Goal: Information Seeking & Learning: Understand process/instructions

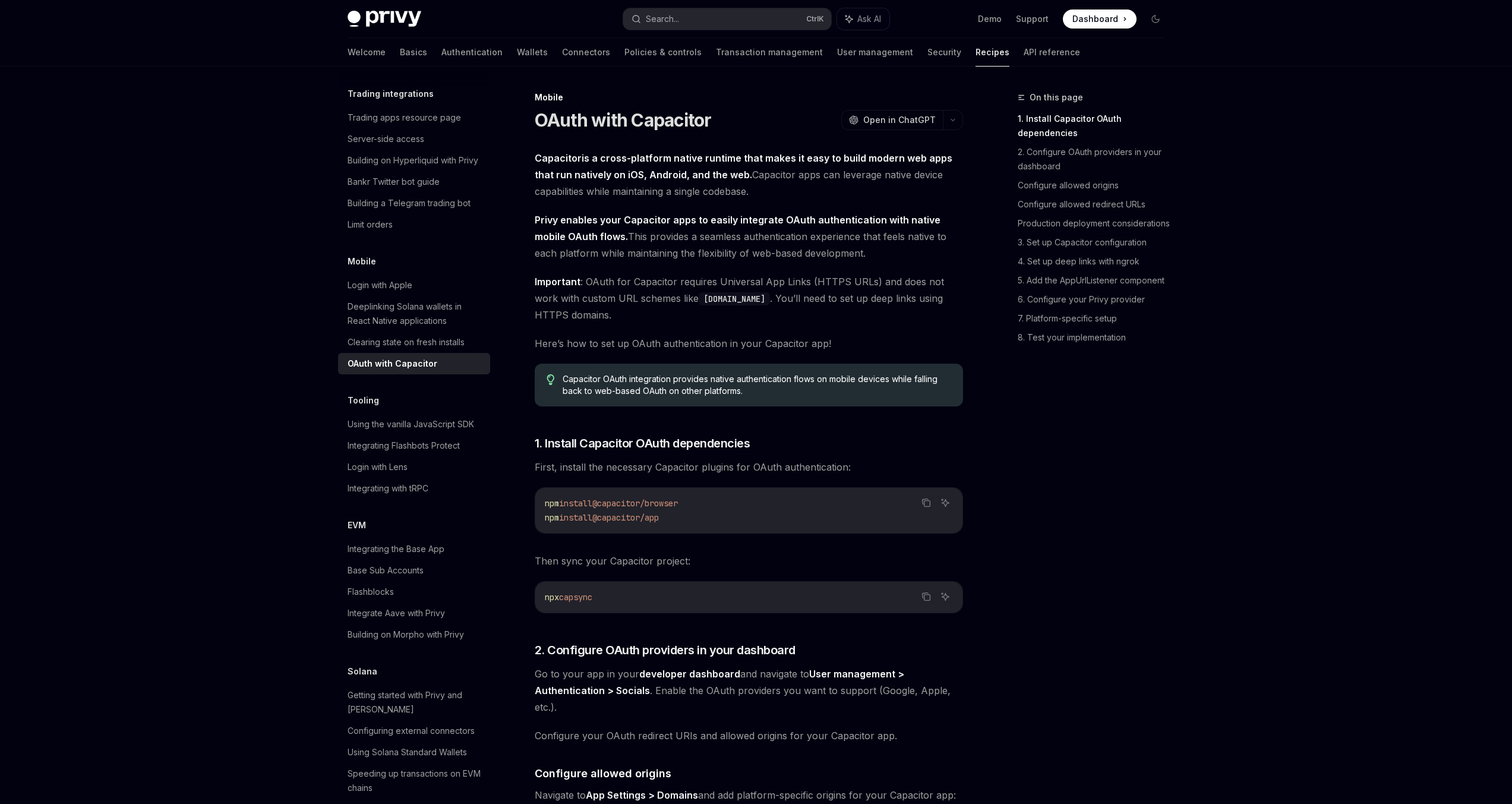
drag, startPoint x: 675, startPoint y: 516, endPoint x: 606, endPoint y: 512, distance: 69.1
click at [606, 512] on code "npm install @capacitor/browser npm install @capacitor/app" at bounding box center [749, 511] width 408 height 29
copy span "@capacitor/app"
drag, startPoint x: 605, startPoint y: 501, endPoint x: 715, endPoint y: 498, distance: 110.0
click at [715, 498] on code "npm install @capacitor/browser npm install @capacitor/app" at bounding box center [749, 511] width 408 height 29
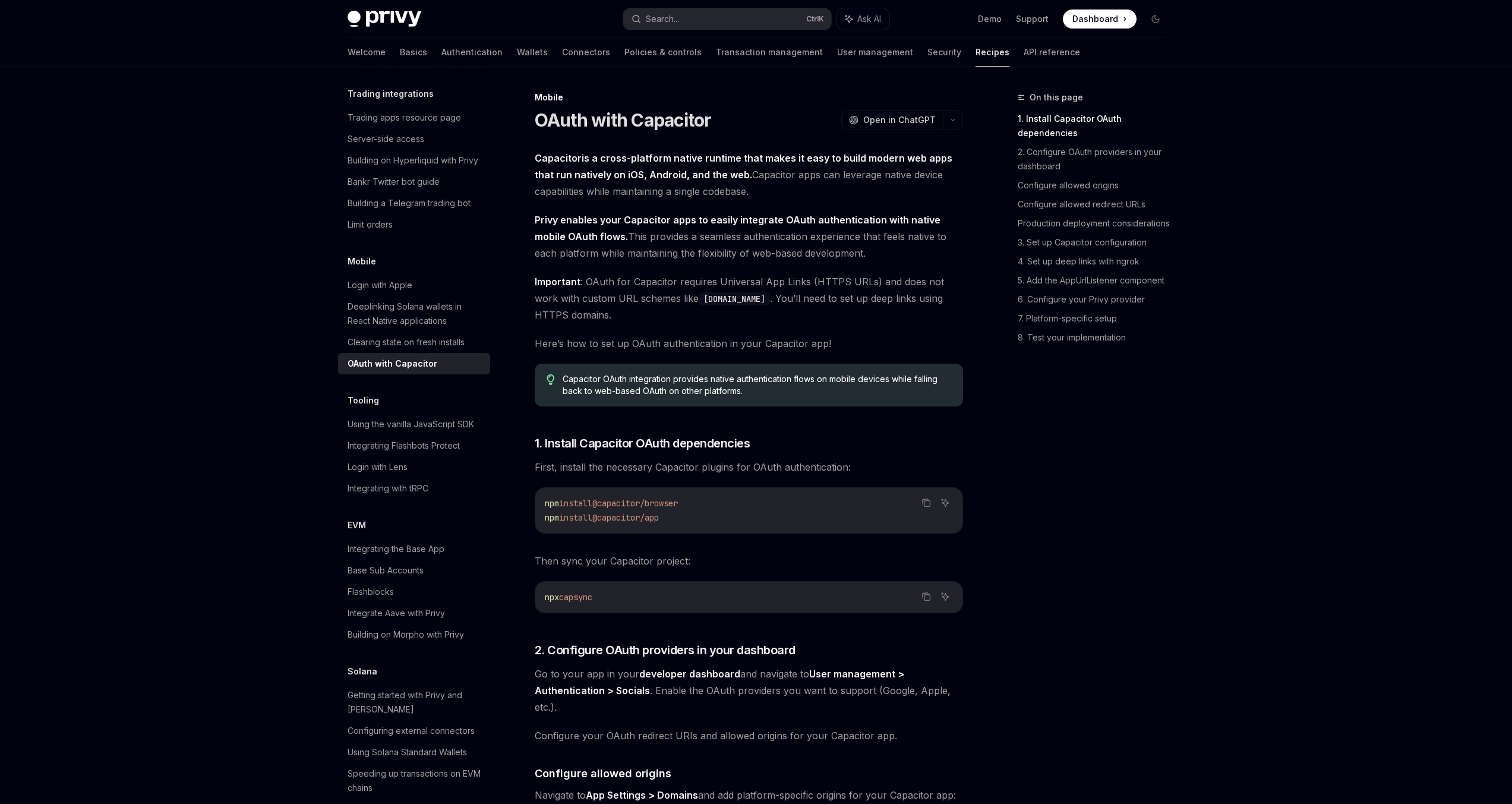
copy span "@capacitor/browser"
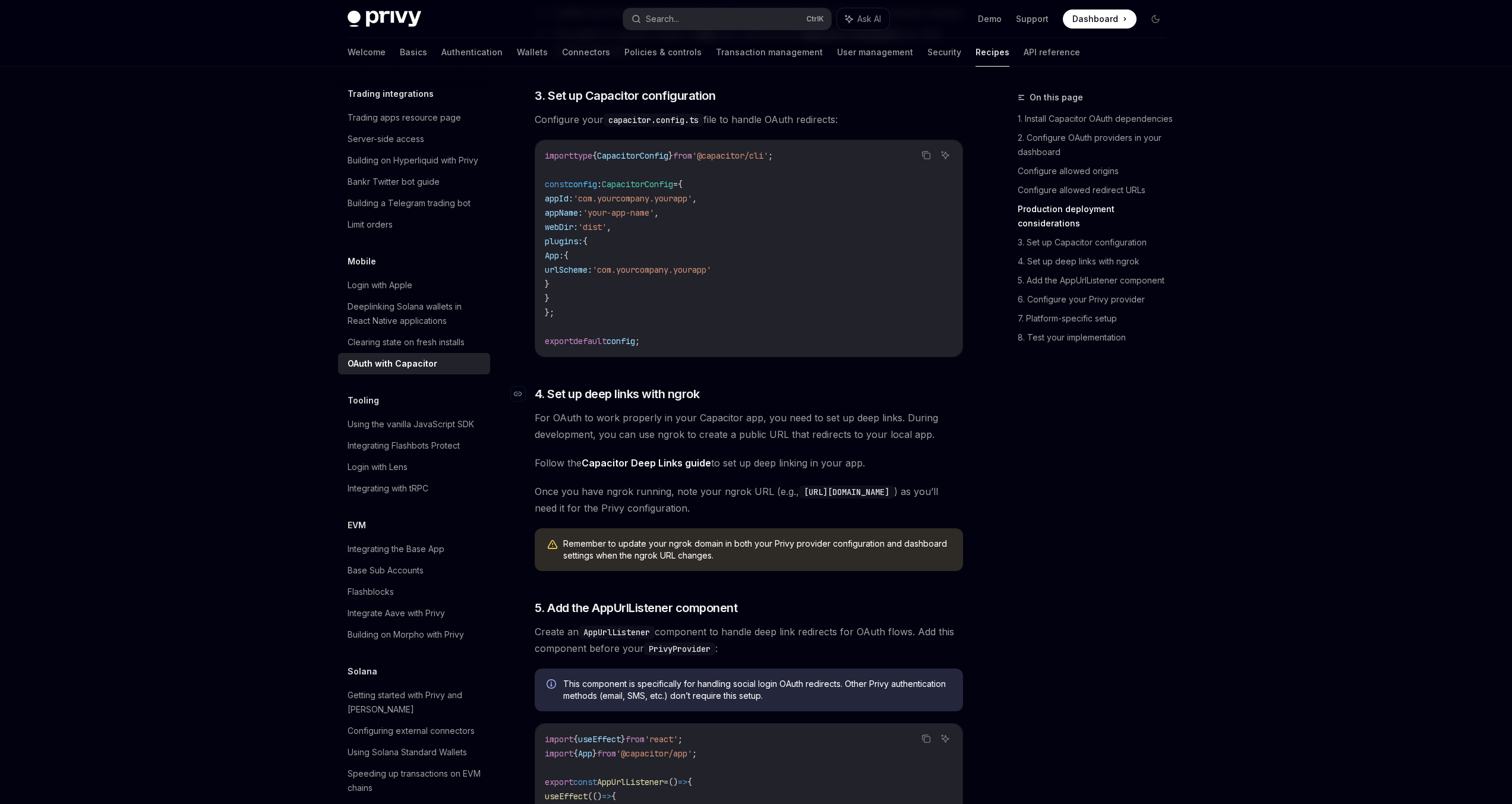
scroll to position [1568, 0]
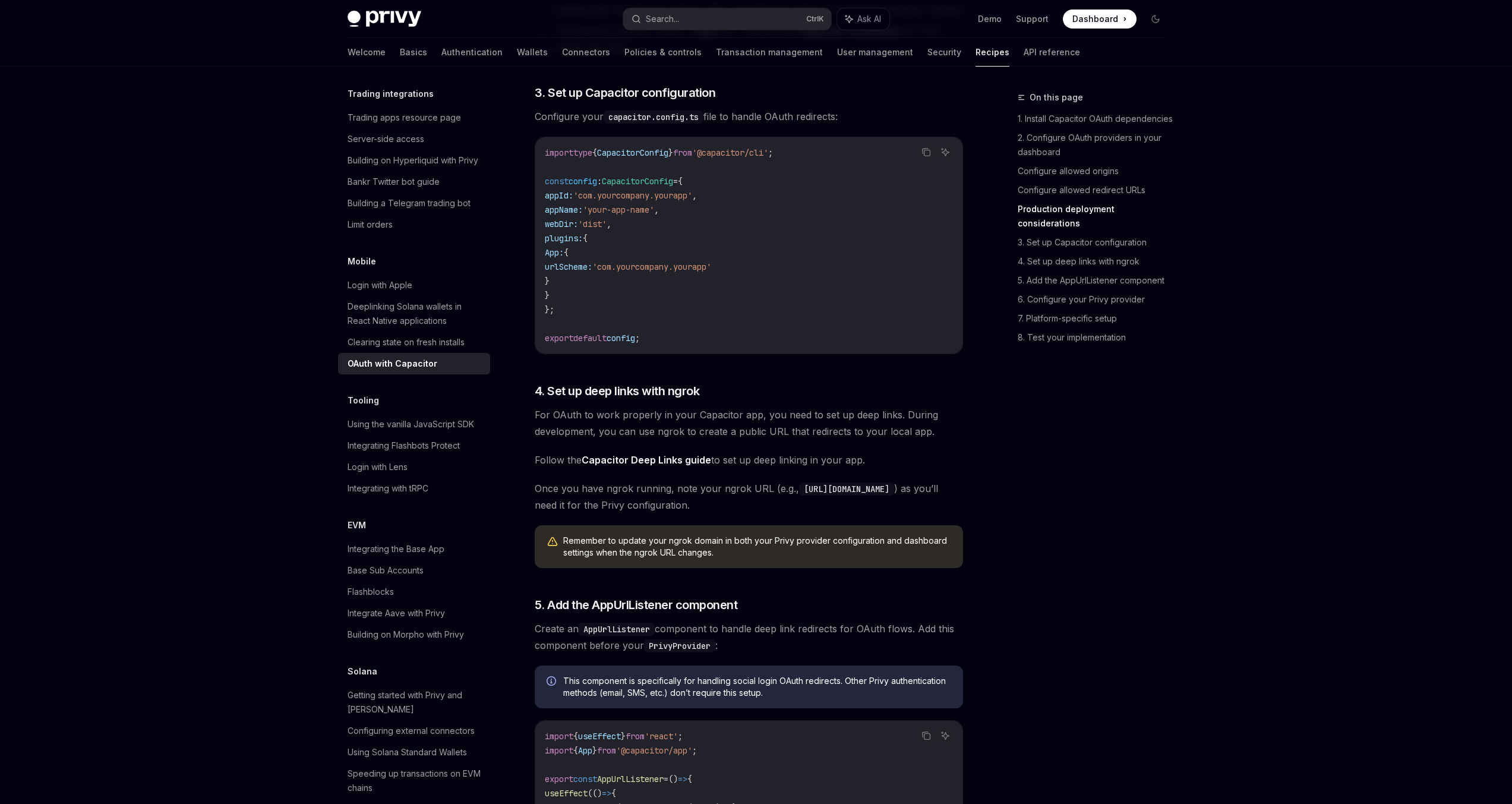
click at [588, 244] on span "{" at bounding box center [585, 238] width 5 height 11
drag, startPoint x: 596, startPoint y: 253, endPoint x: 600, endPoint y: 302, distance: 49.2
click at [600, 302] on code "import type { CapacitorConfig } from '@capacitor/cli' ; const config : Capacito…" at bounding box center [749, 246] width 408 height 200
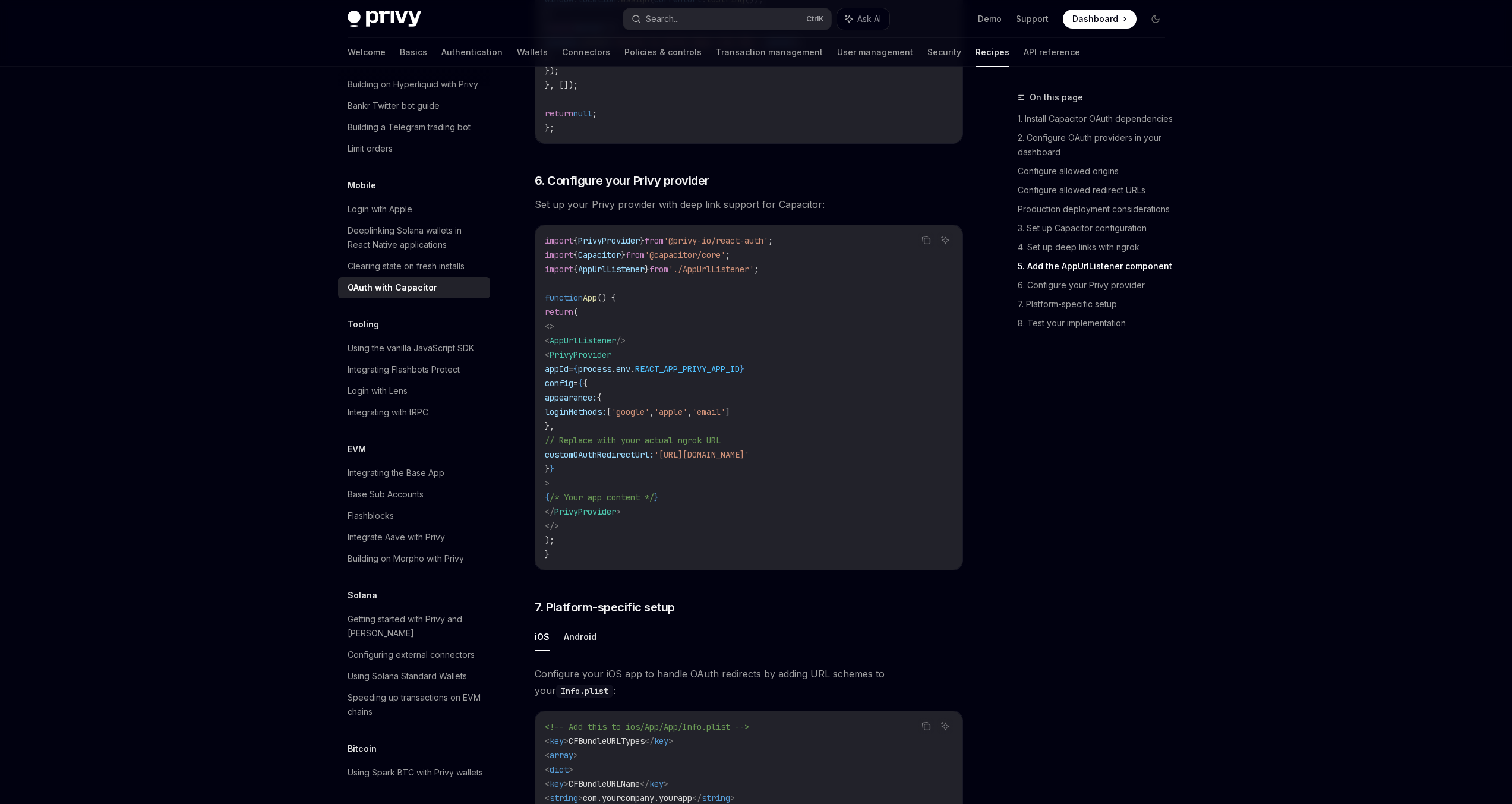
scroll to position [2561, 0]
click at [684, 467] on code "import { PrivyProvider } from '@privy-io/react-auth' ; import { Capacitor } fro…" at bounding box center [749, 398] width 408 height 328
click at [684, 466] on code "import { PrivyProvider } from '@privy-io/react-auth' ; import { Capacitor } fro…" at bounding box center [749, 398] width 408 height 328
click at [654, 461] on span "customOAuthRedirectUrl:" at bounding box center [599, 455] width 109 height 11
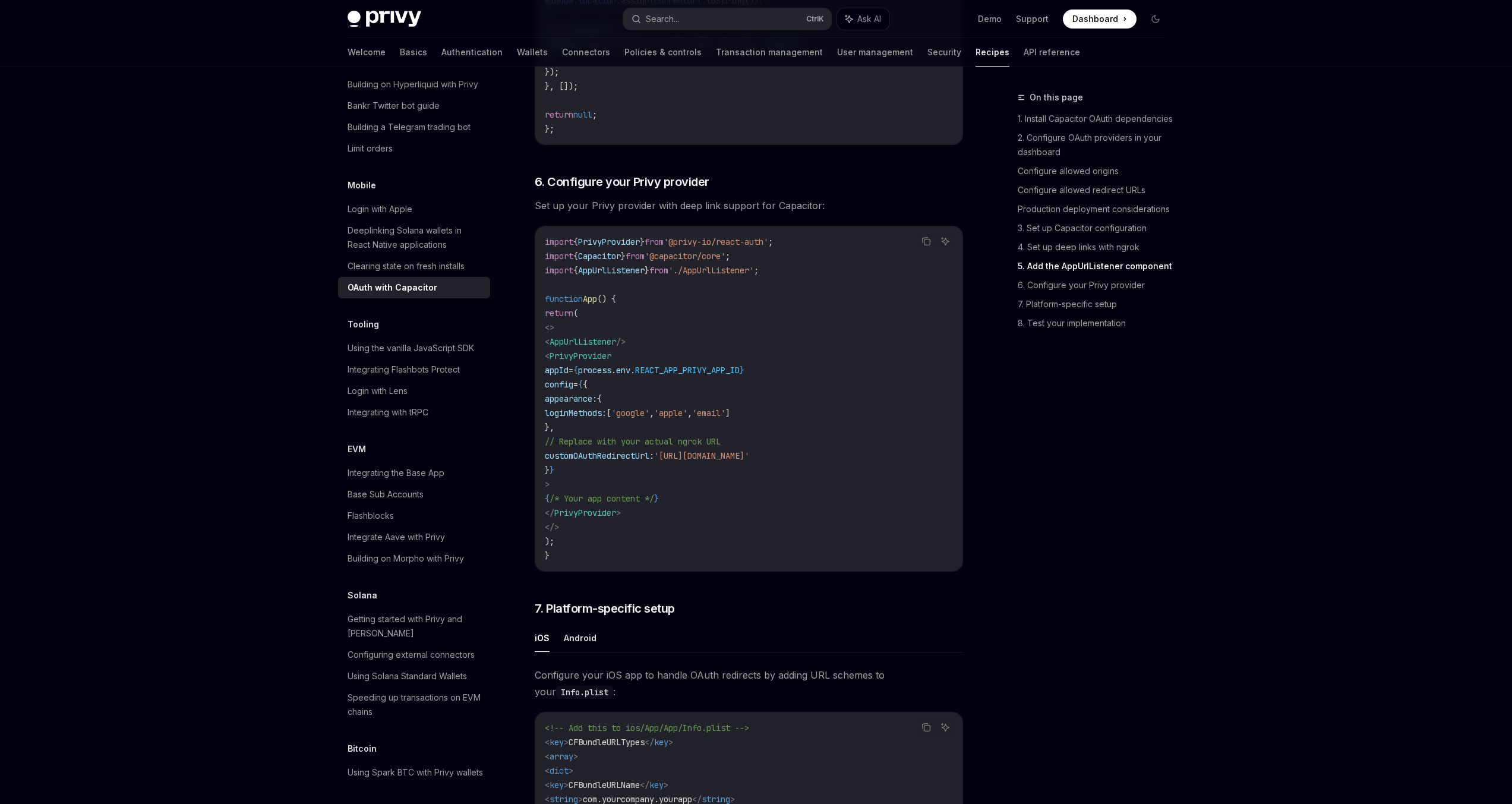
click at [654, 461] on span "customOAuthRedirectUrl:" at bounding box center [599, 455] width 109 height 11
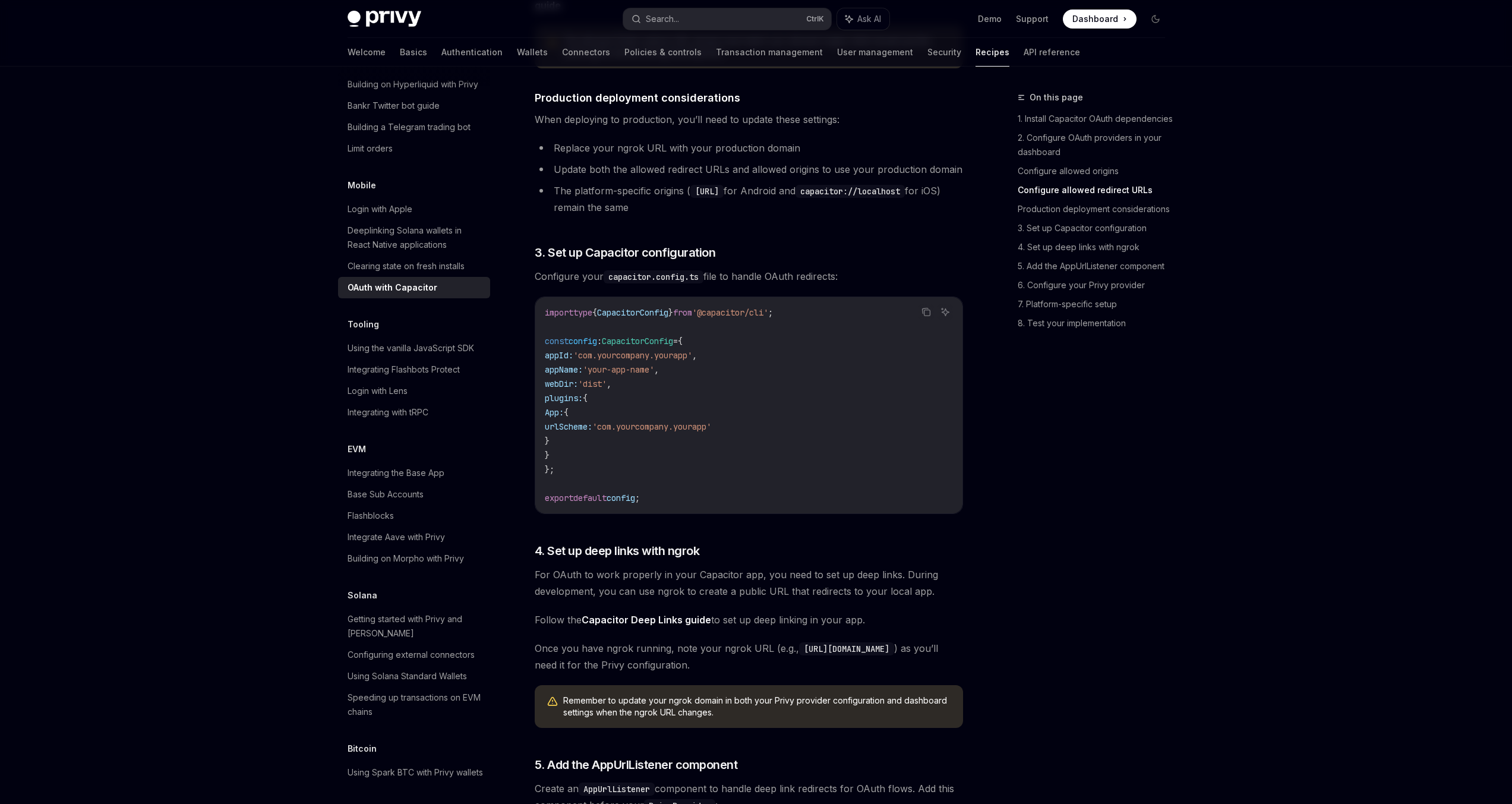
scroll to position [1406, 0]
click at [568, 406] on span "plugins:" at bounding box center [563, 401] width 38 height 11
click at [571, 406] on span "plugins:" at bounding box center [563, 401] width 38 height 11
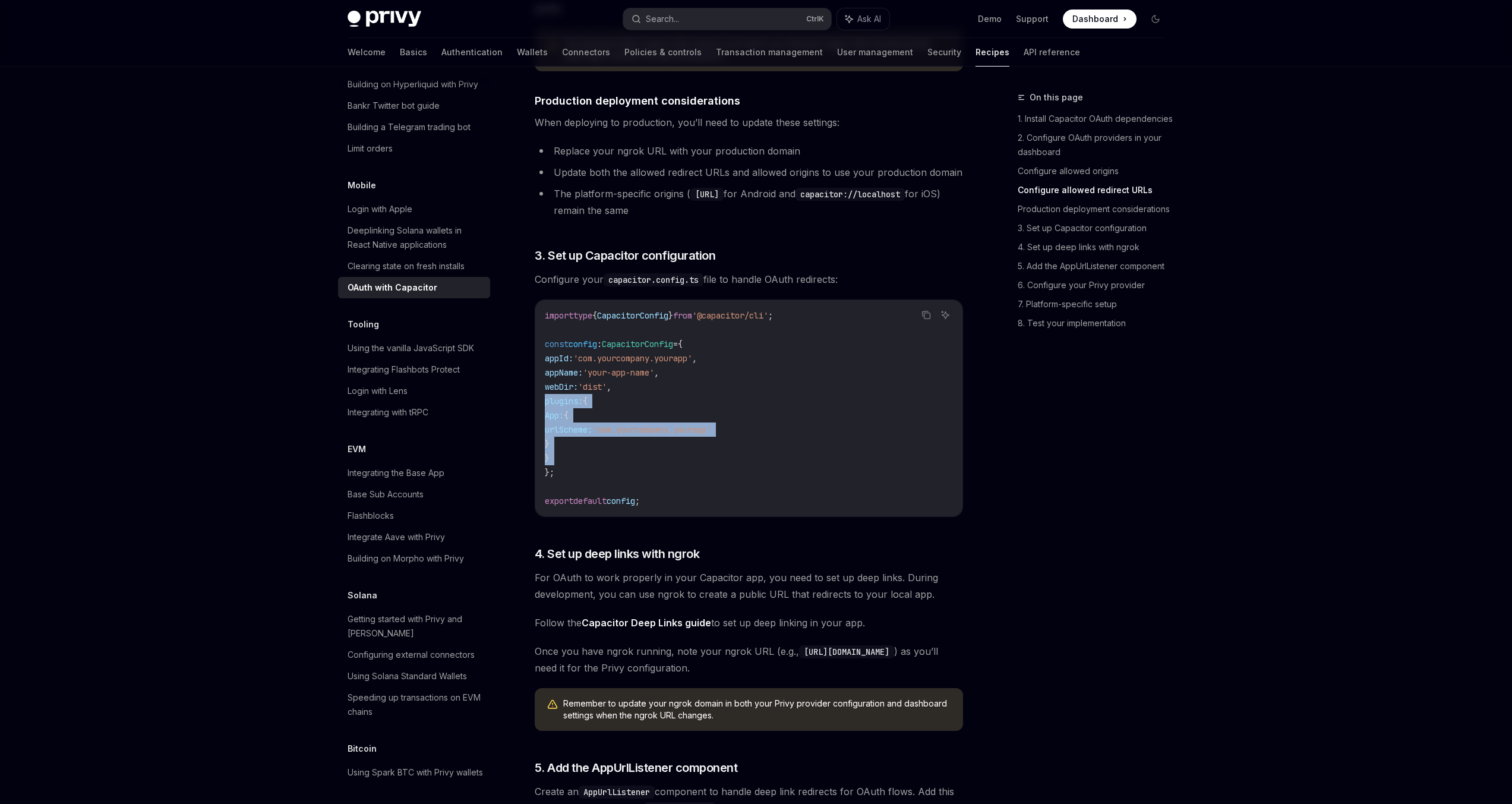
drag, startPoint x: 570, startPoint y: 421, endPoint x: 570, endPoint y: 475, distance: 54.0
click at [572, 476] on code "import type { CapacitorConfig } from '@capacitor/cli' ; const config : Capacito…" at bounding box center [749, 408] width 408 height 200
copy code "plugins: { App: { urlScheme: 'com.yourcompany.yourapp' } }"
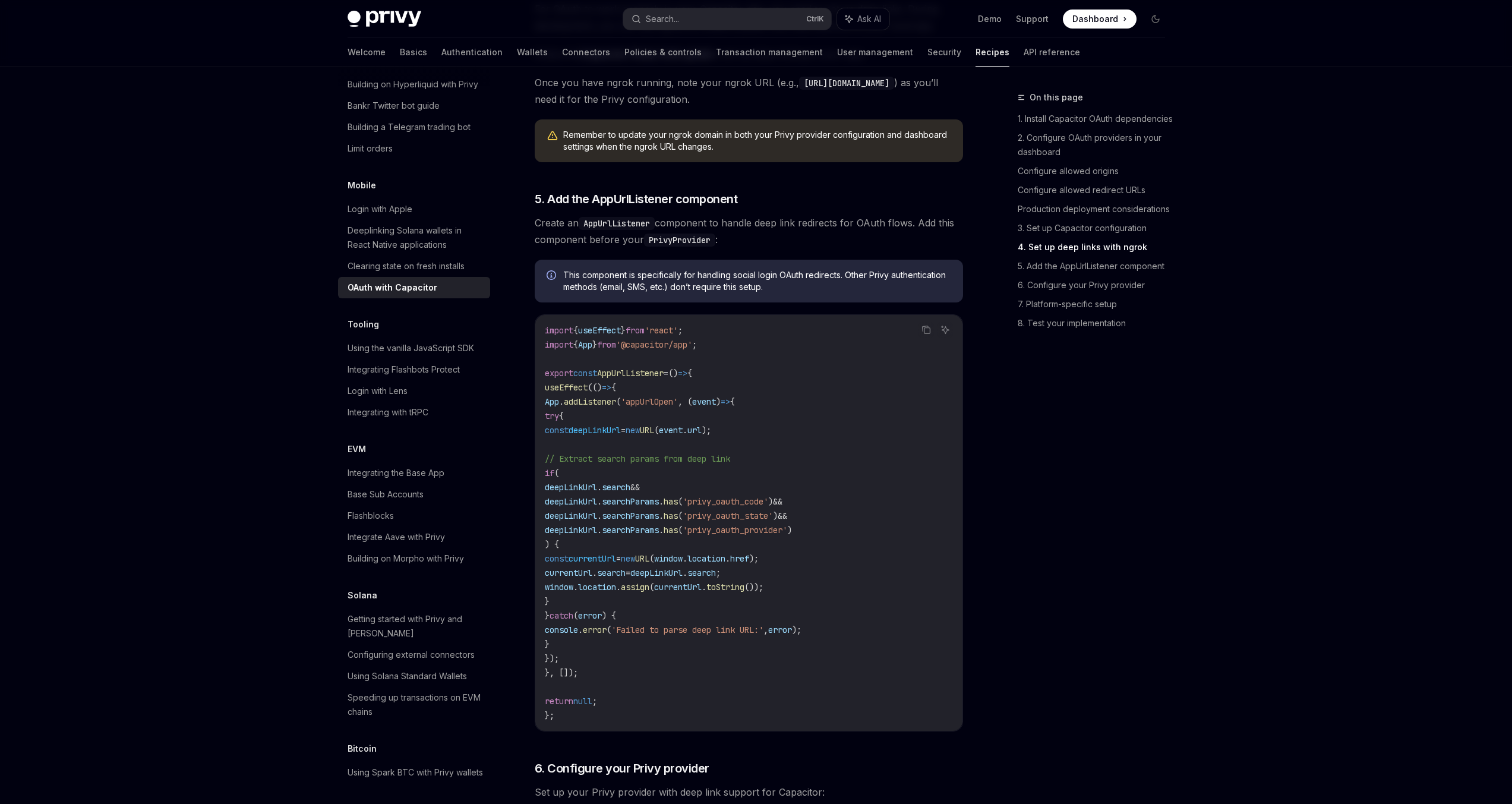
scroll to position [1976, 0]
click at [630, 377] on span "AppUrlListener" at bounding box center [630, 371] width 66 height 11
click at [625, 334] on span "}" at bounding box center [624, 328] width 5 height 11
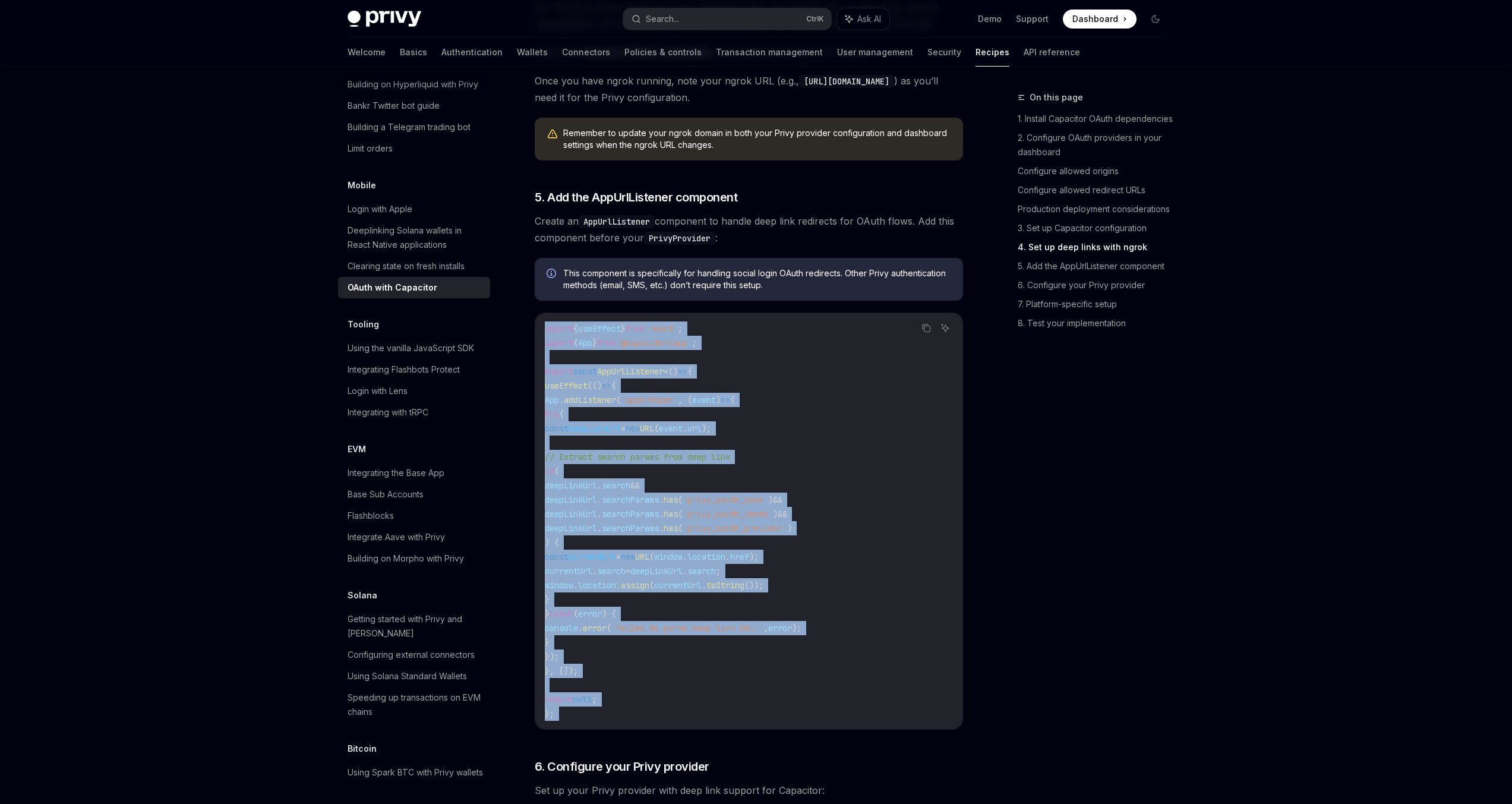
drag, startPoint x: 633, startPoint y: 343, endPoint x: 624, endPoint y: 724, distance: 381.1
click at [624, 721] on code "import { useEffect } from 'react' ; import { App } from '@capacitor/app' ; expo…" at bounding box center [749, 521] width 408 height 400
copy div "import { useEffect } from 'react' ; import { App } from '@capacitor/app' ; expo…"
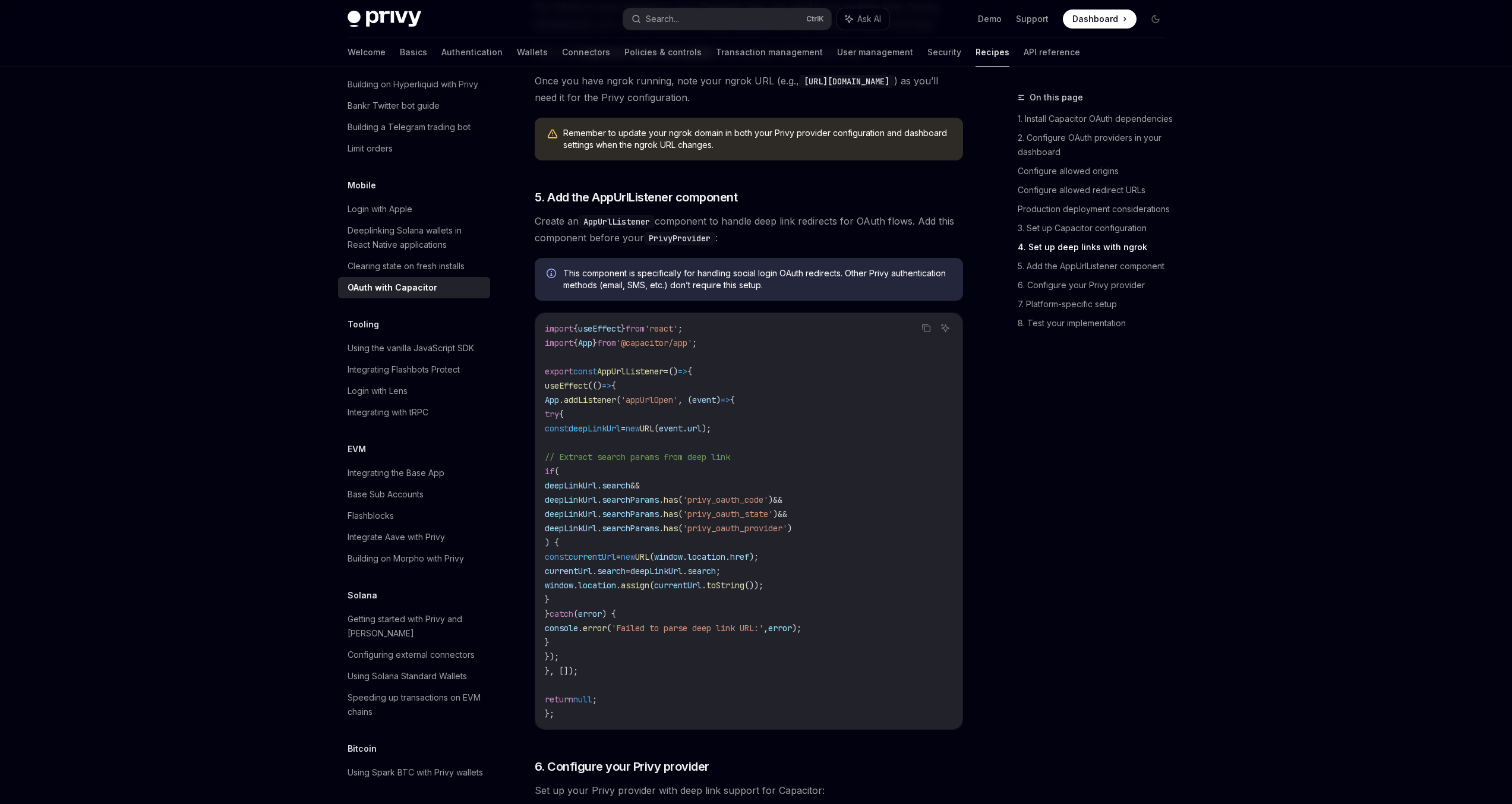
click at [622, 228] on code "AppUrlListener" at bounding box center [617, 221] width 76 height 13
copy code "AppUrlListener"
click at [596, 336] on div "import { useEffect } from 'react' ; import { App } from '@capacitor/app' ; expo…" at bounding box center [749, 521] width 427 height 416
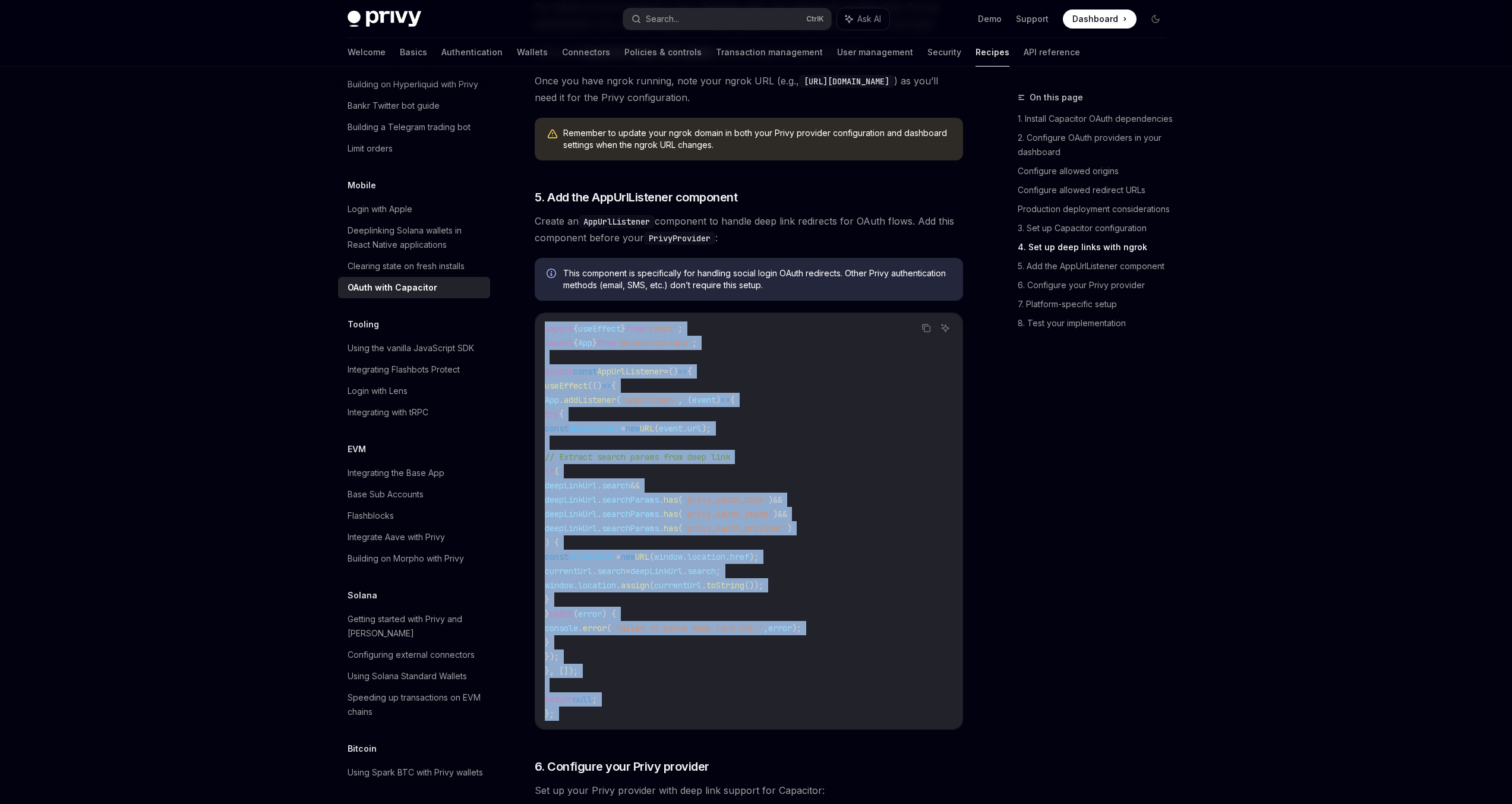
drag, startPoint x: 596, startPoint y: 336, endPoint x: 583, endPoint y: 729, distance: 393.2
click at [583, 729] on div "import { useEffect } from 'react' ; import { App } from '@capacitor/app' ; expo…" at bounding box center [749, 521] width 427 height 416
copy div "import { useEffect } from 'react' ; import { App } from '@capacitor/app' ; expo…"
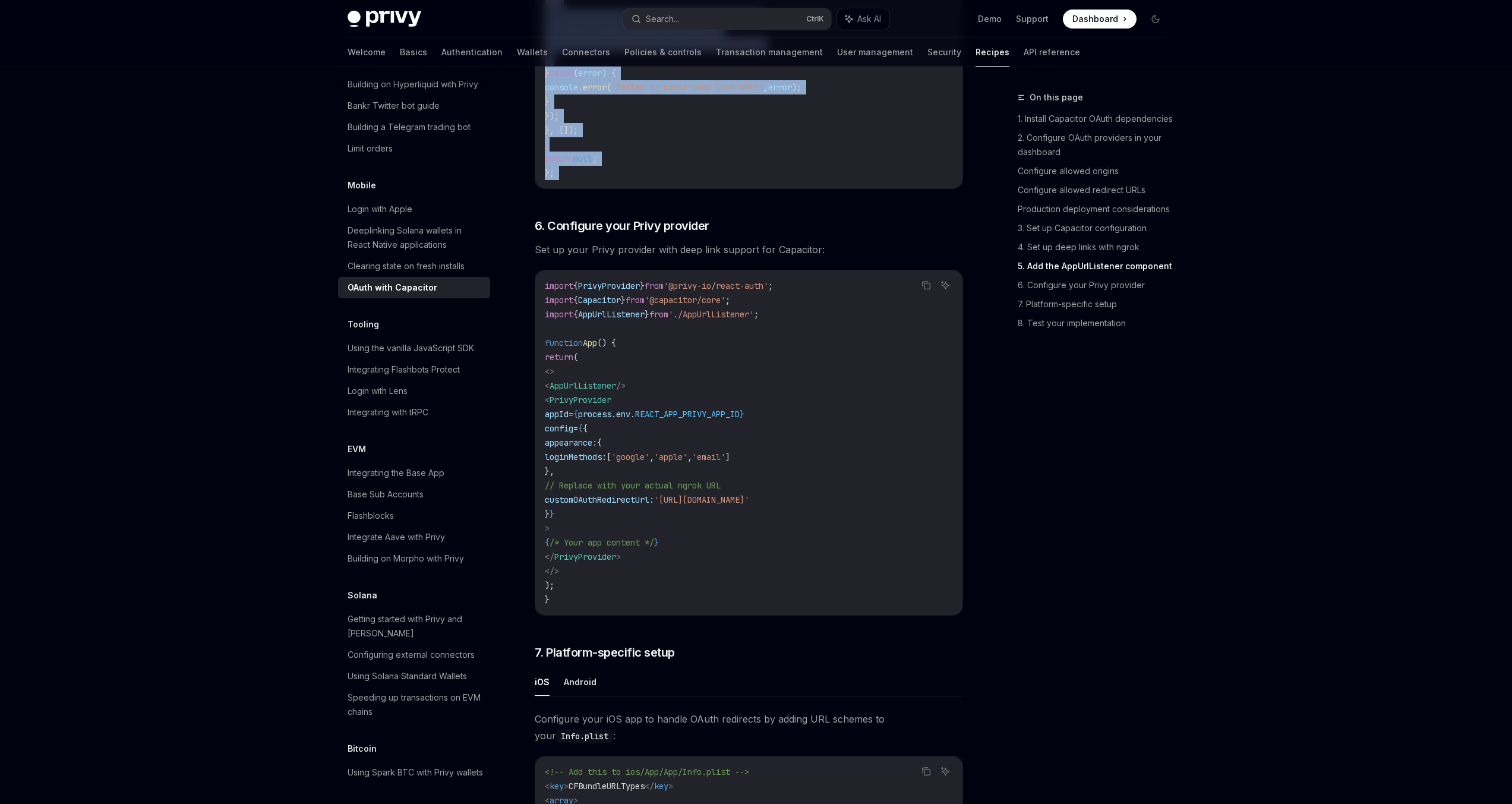
scroll to position [2513, 0]
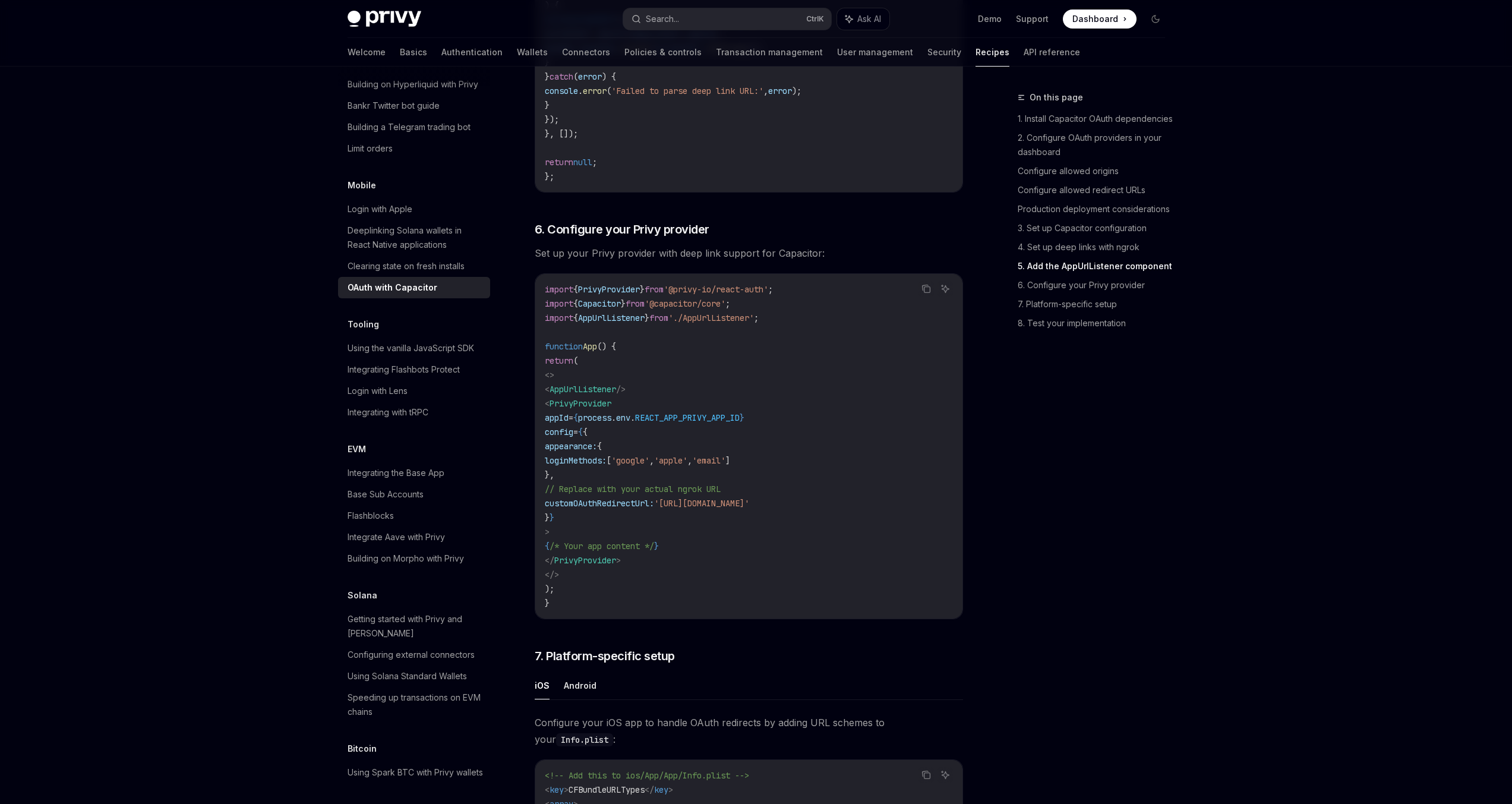
click at [700, 323] on span "'./AppUrlListener'" at bounding box center [711, 318] width 86 height 11
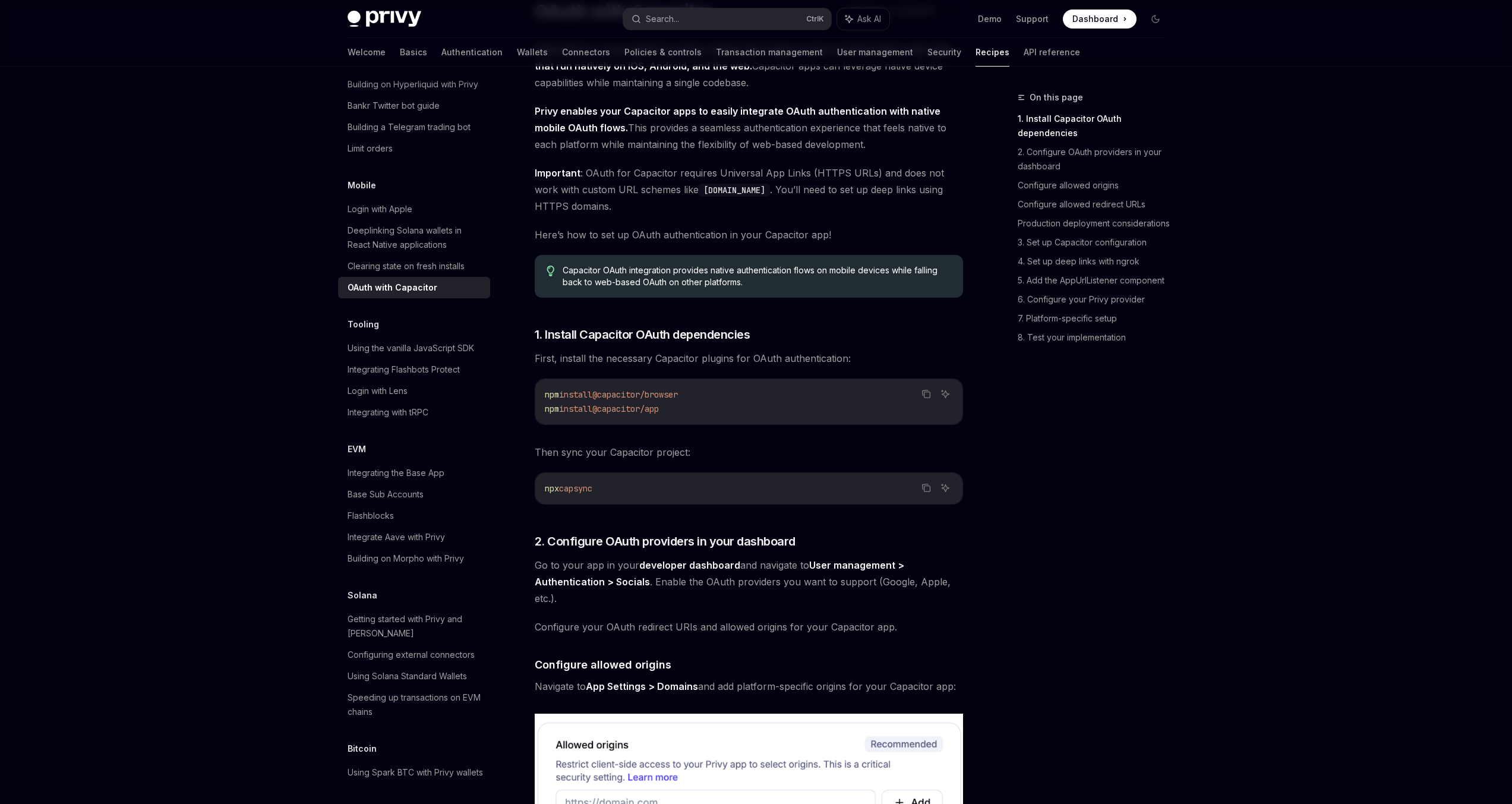
scroll to position [0, 0]
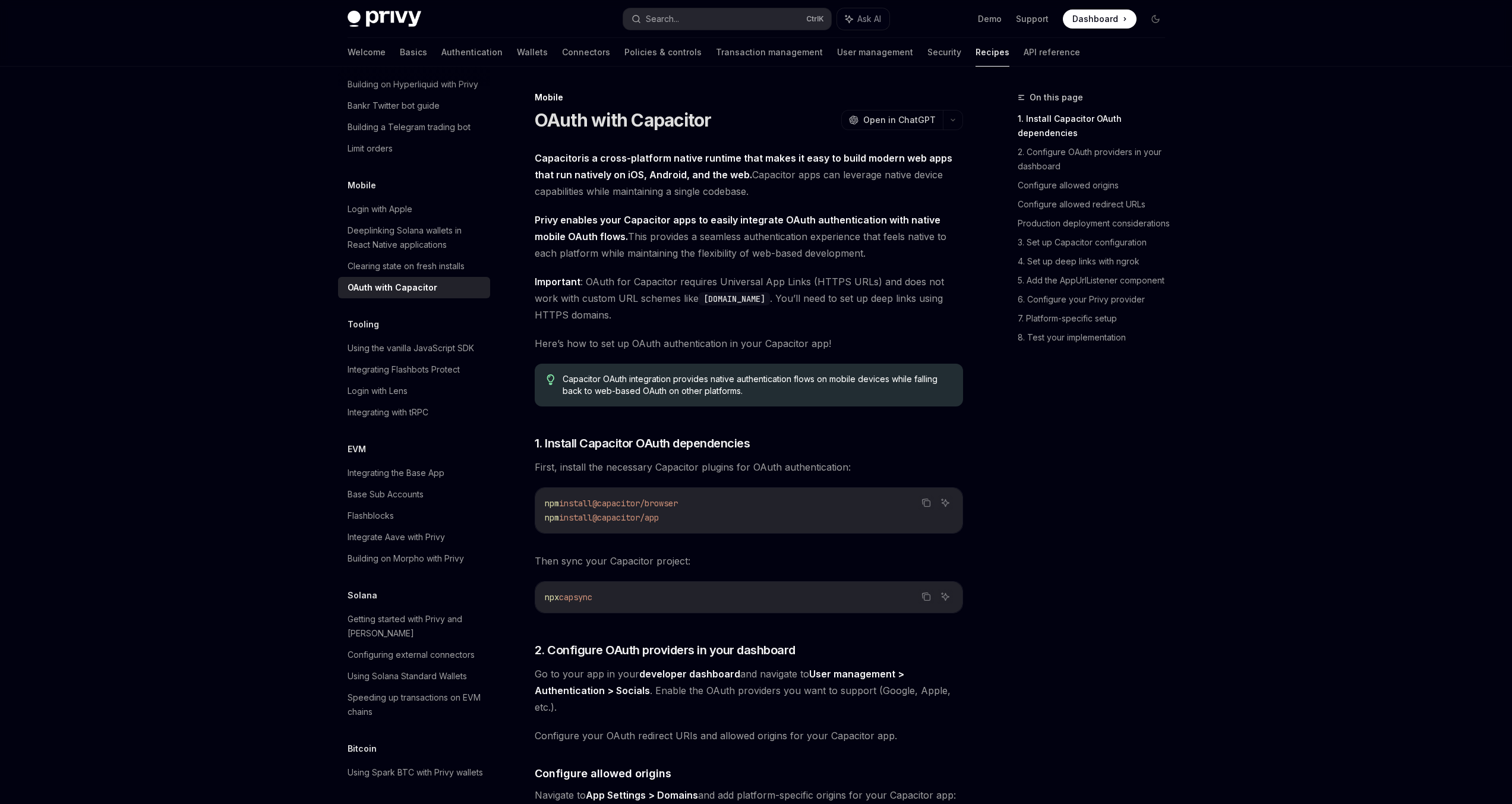
click at [728, 280] on span "Important : OAuth for Capacitor requires Universal App Links (HTTPS URLs) and d…" at bounding box center [749, 298] width 428 height 50
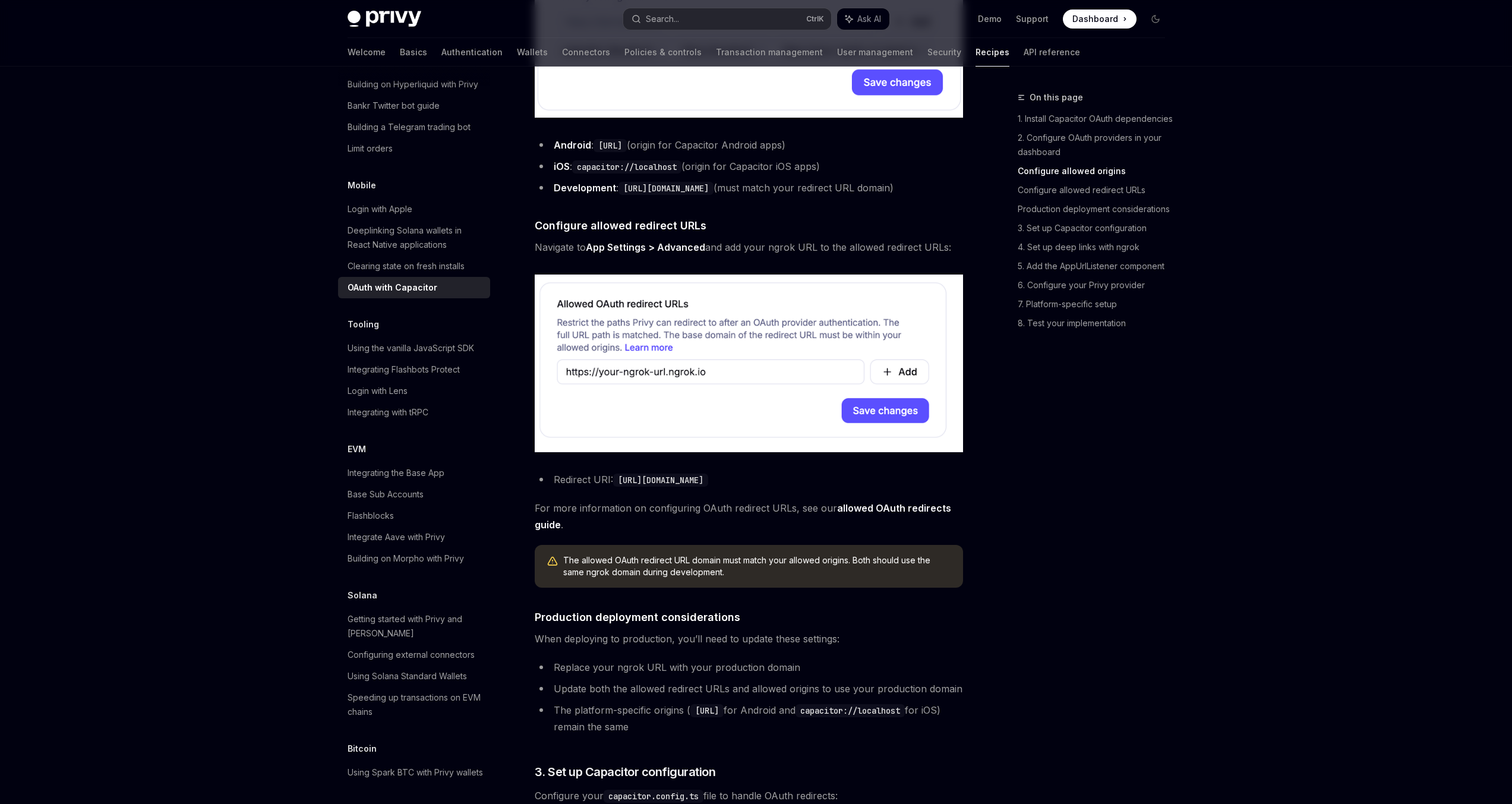
scroll to position [893, 0]
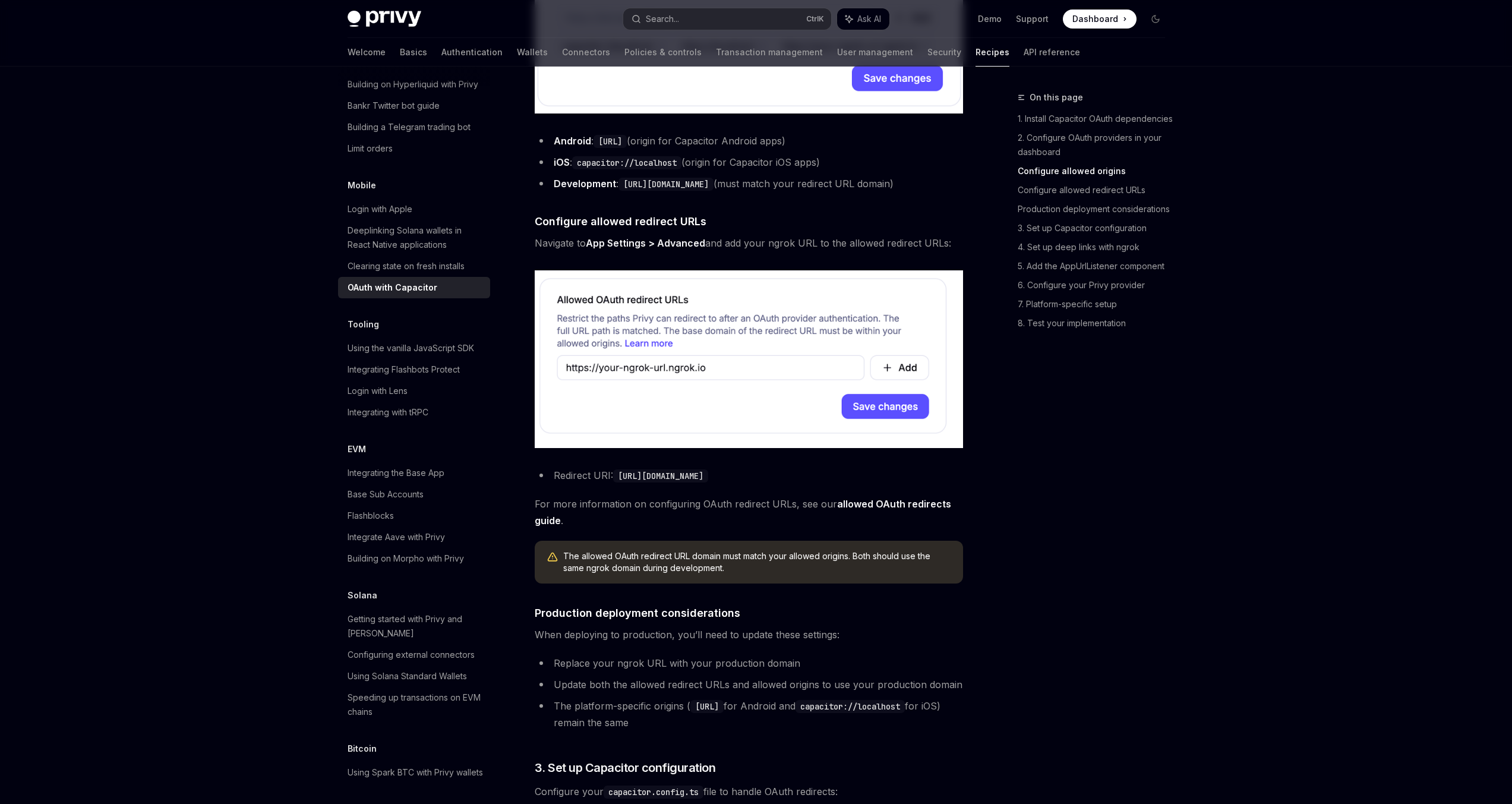
click at [678, 249] on strong "App Settings > Advanced" at bounding box center [645, 243] width 119 height 12
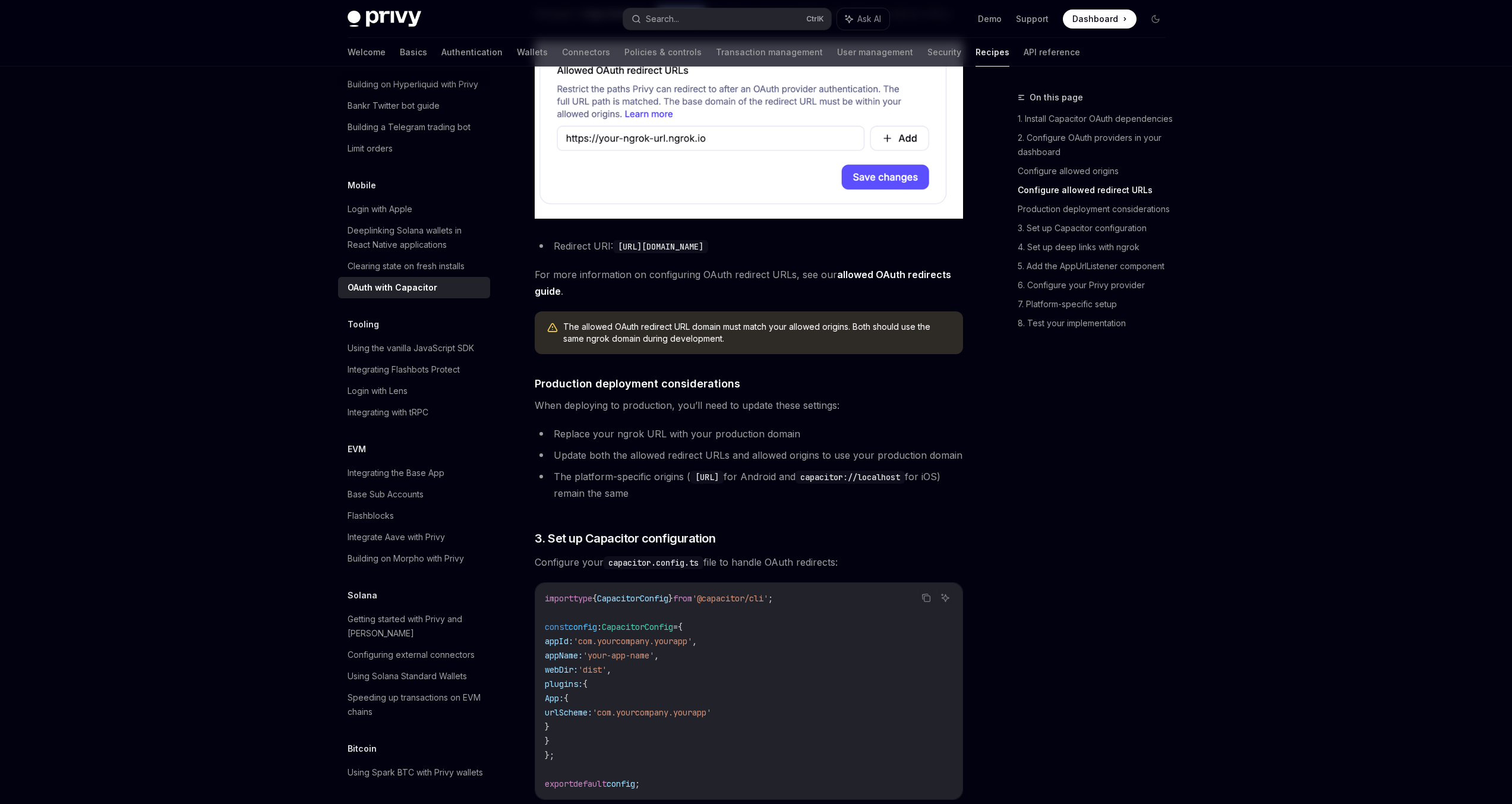
scroll to position [1159, 0]
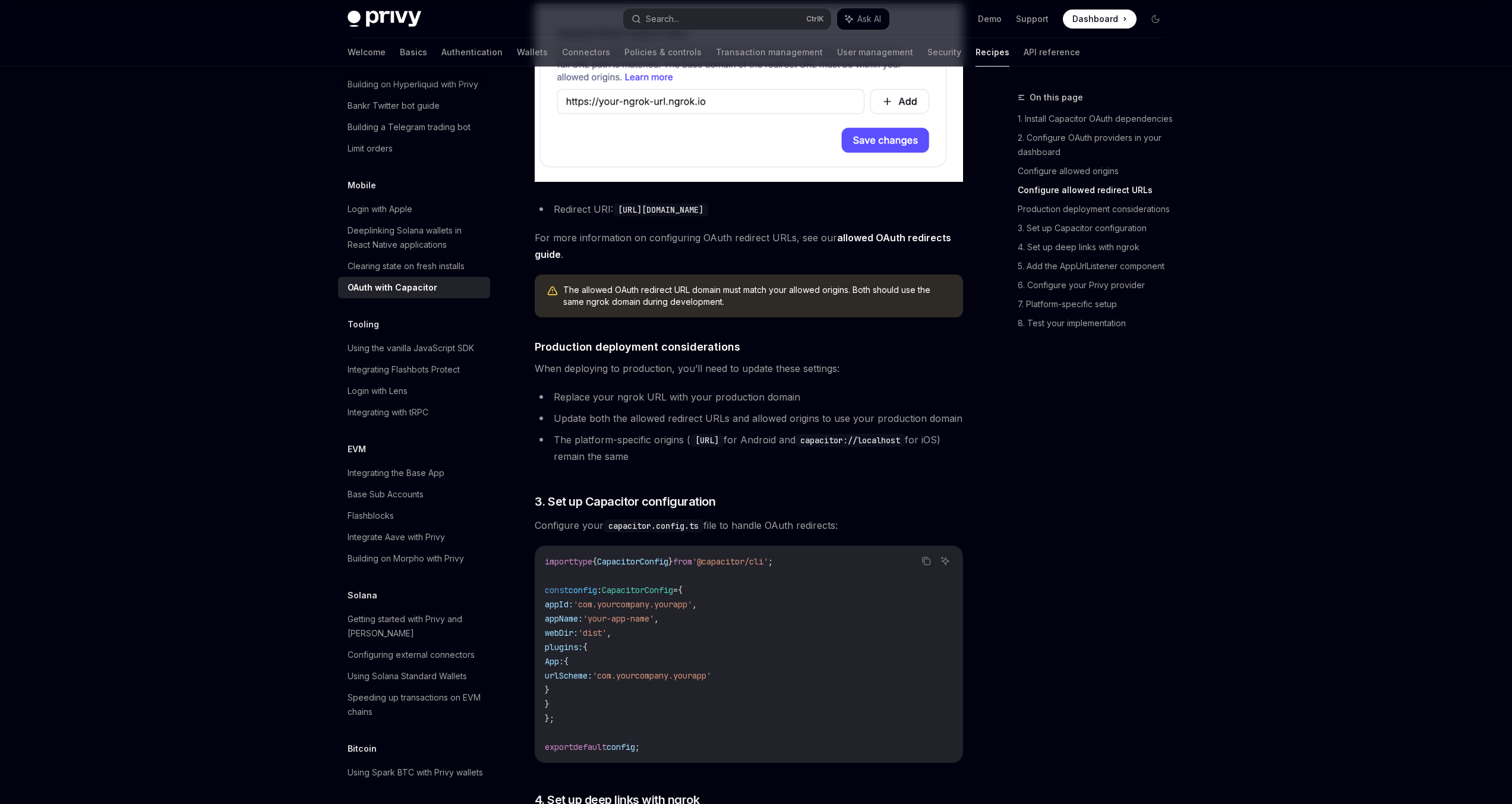
drag, startPoint x: 548, startPoint y: 434, endPoint x: 929, endPoint y: 468, distance: 382.5
click at [929, 465] on ul "Replace your ngrok URL with your production domain Update both the allowed redi…" at bounding box center [749, 426] width 428 height 76
click at [929, 465] on li "The platform-specific origins ( https://localhost for Android and capacitor://l…" at bounding box center [749, 448] width 428 height 34
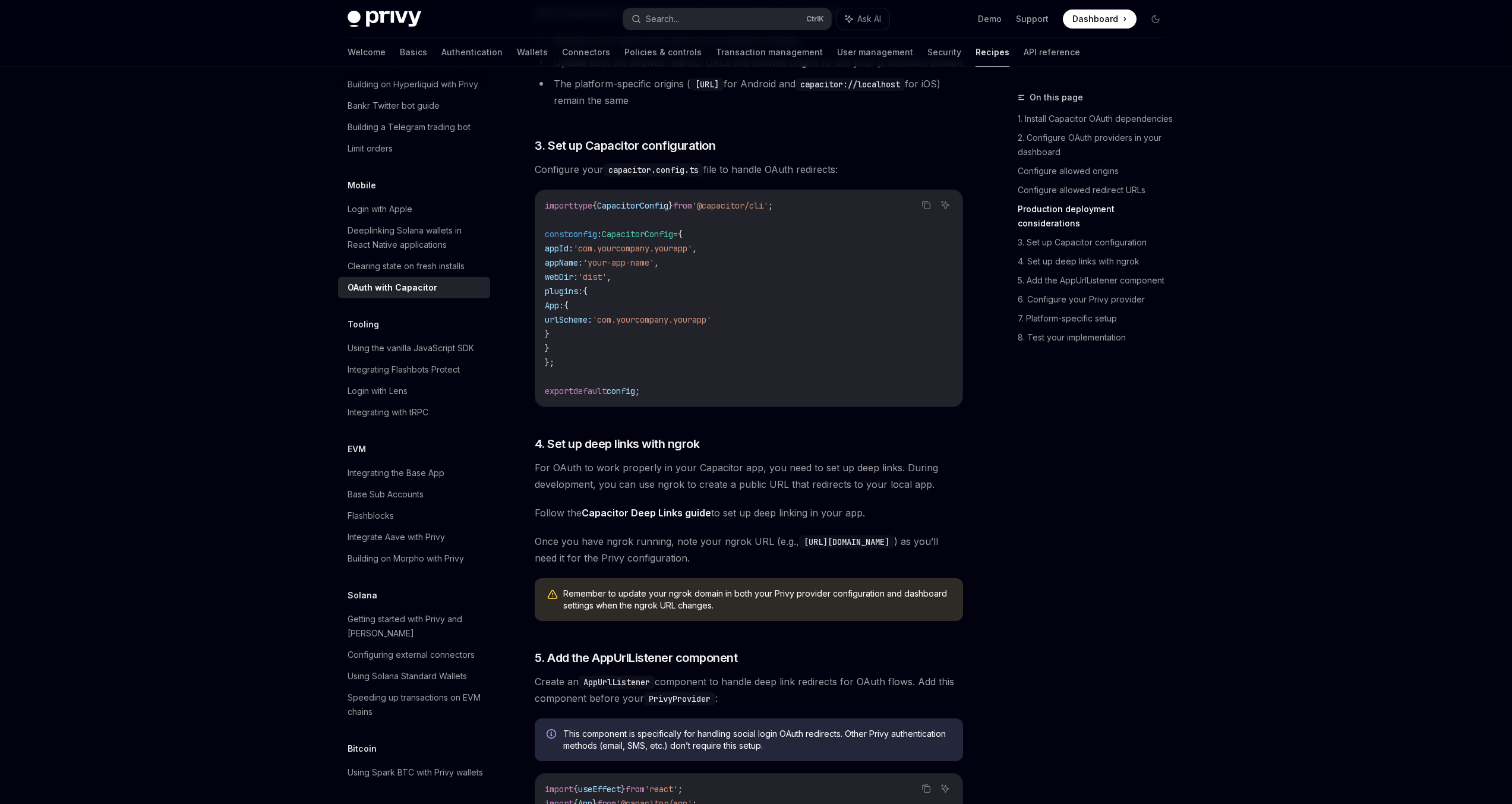
scroll to position [1516, 0]
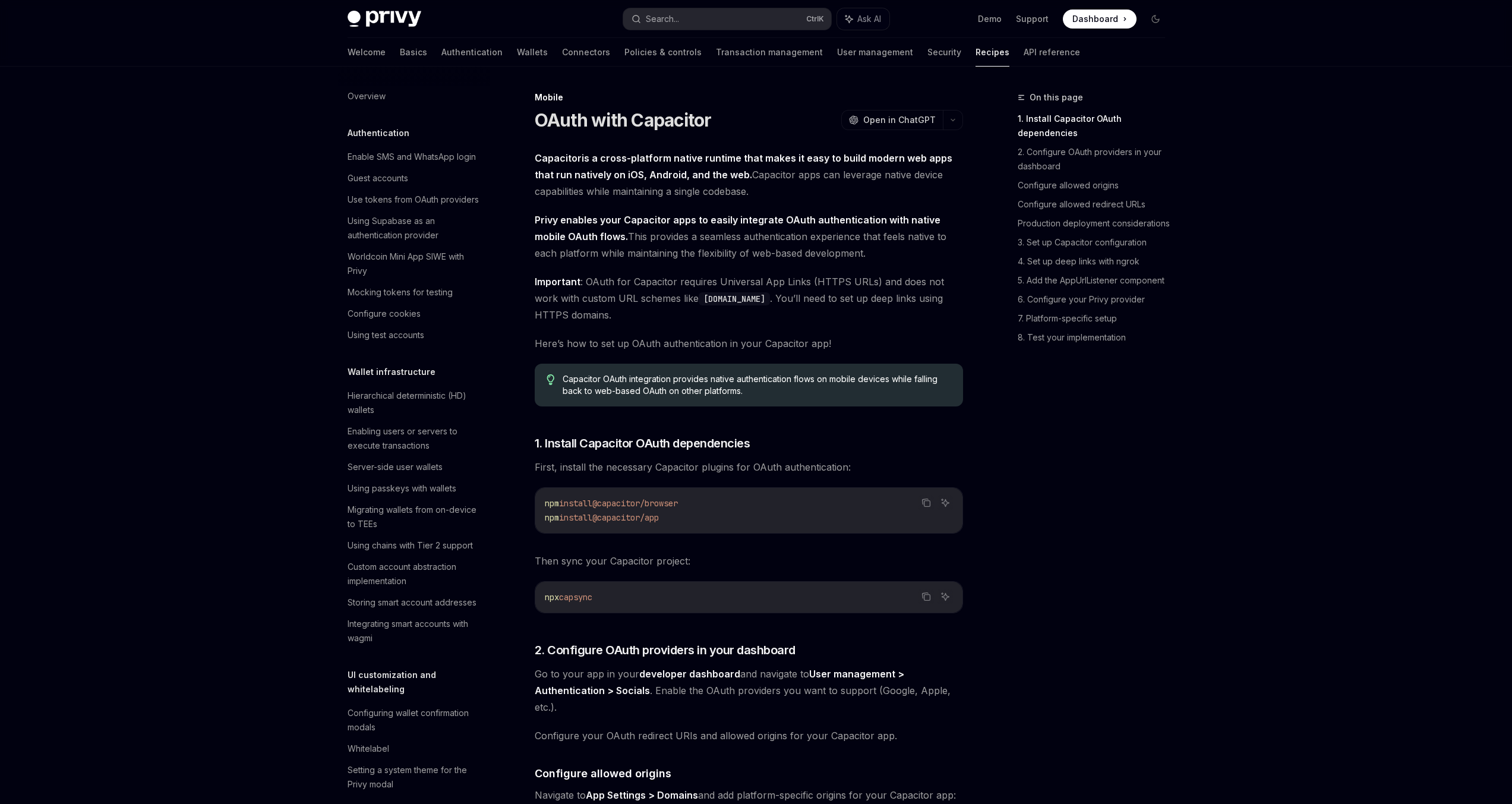
scroll to position [1223, 0]
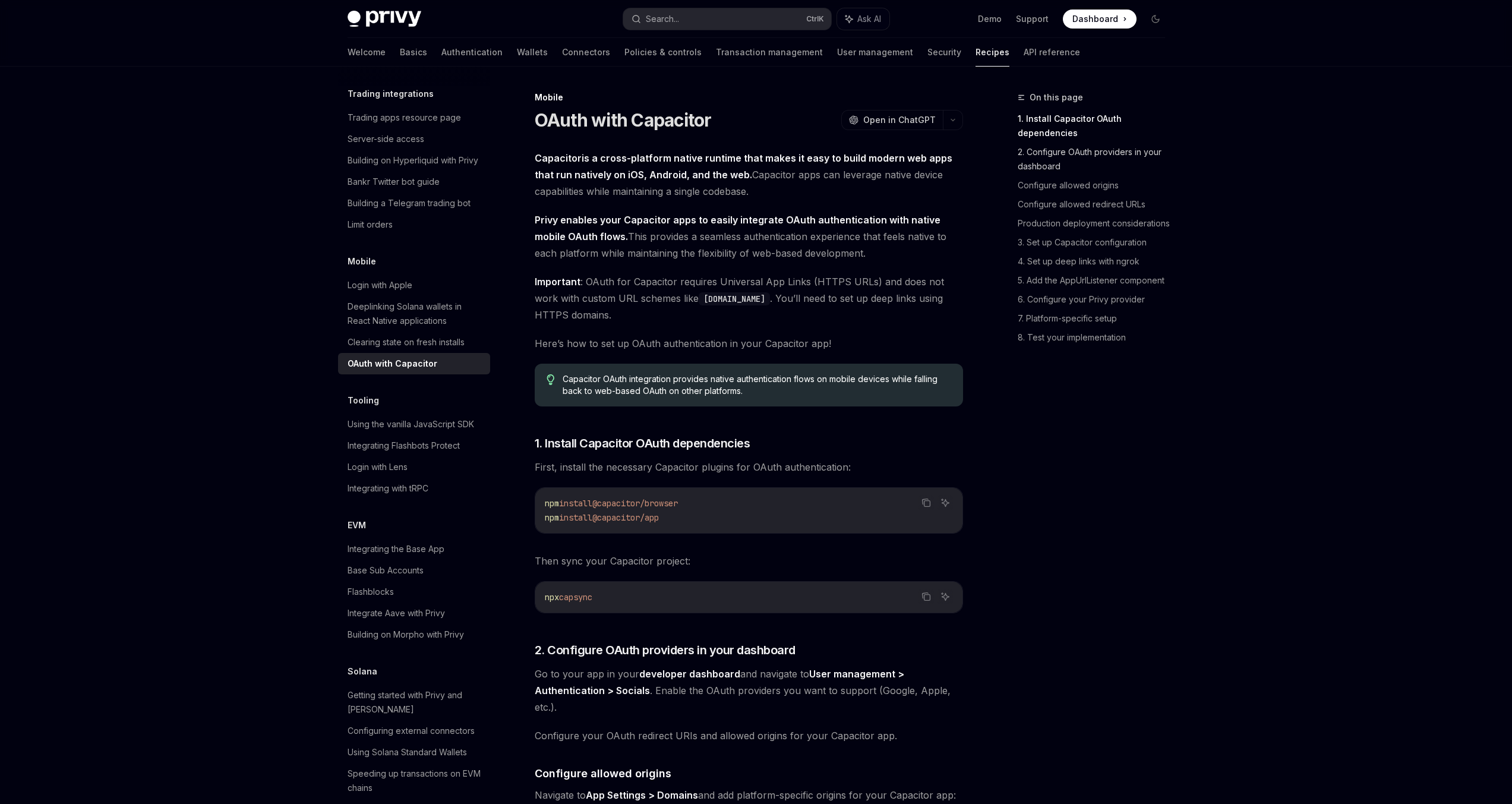
click at [1083, 162] on link "2. Configure OAuth providers in your dashboard" at bounding box center [1096, 159] width 157 height 34
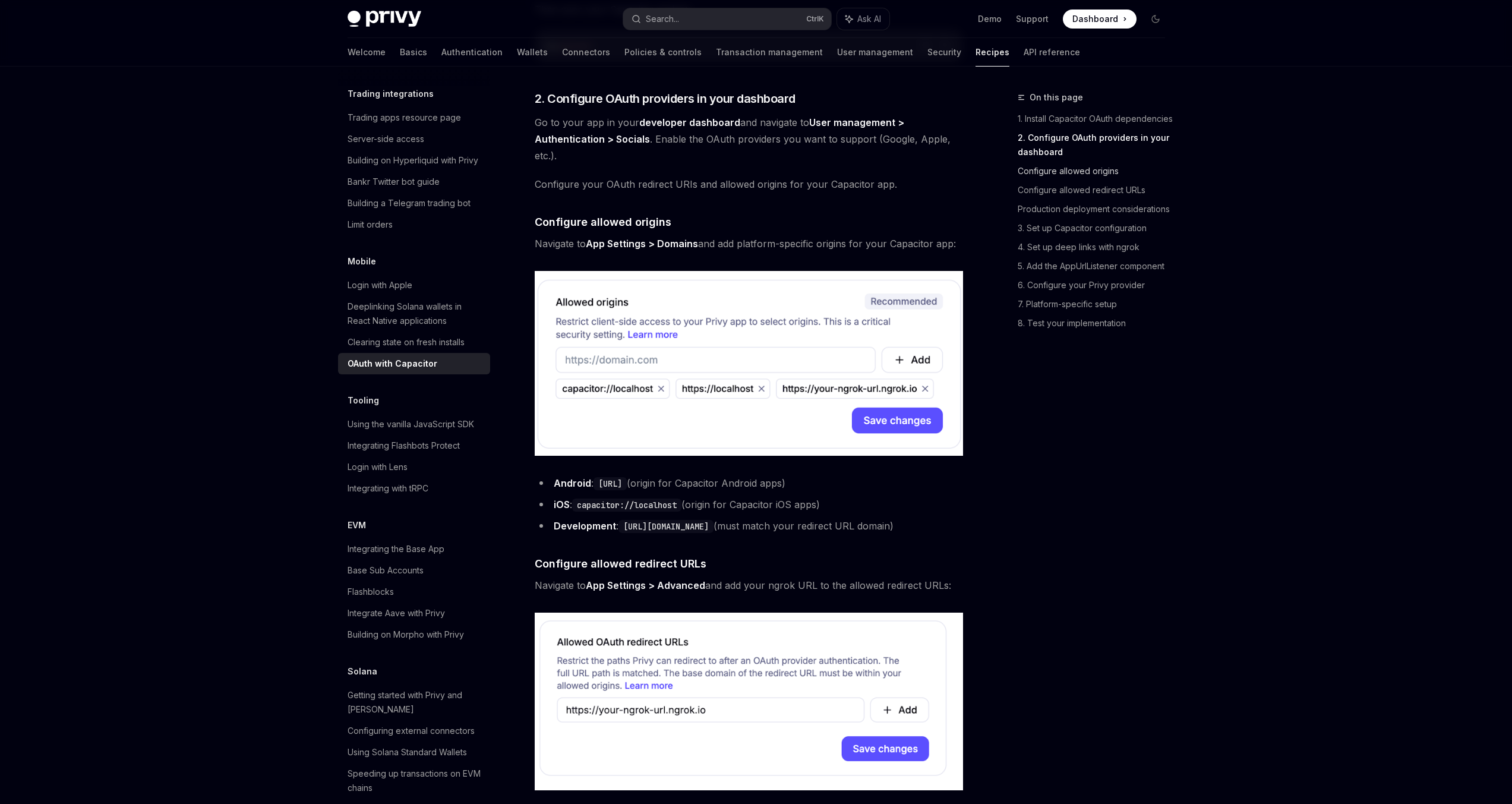
click at [1072, 176] on link "Configure allowed origins" at bounding box center [1096, 171] width 157 height 19
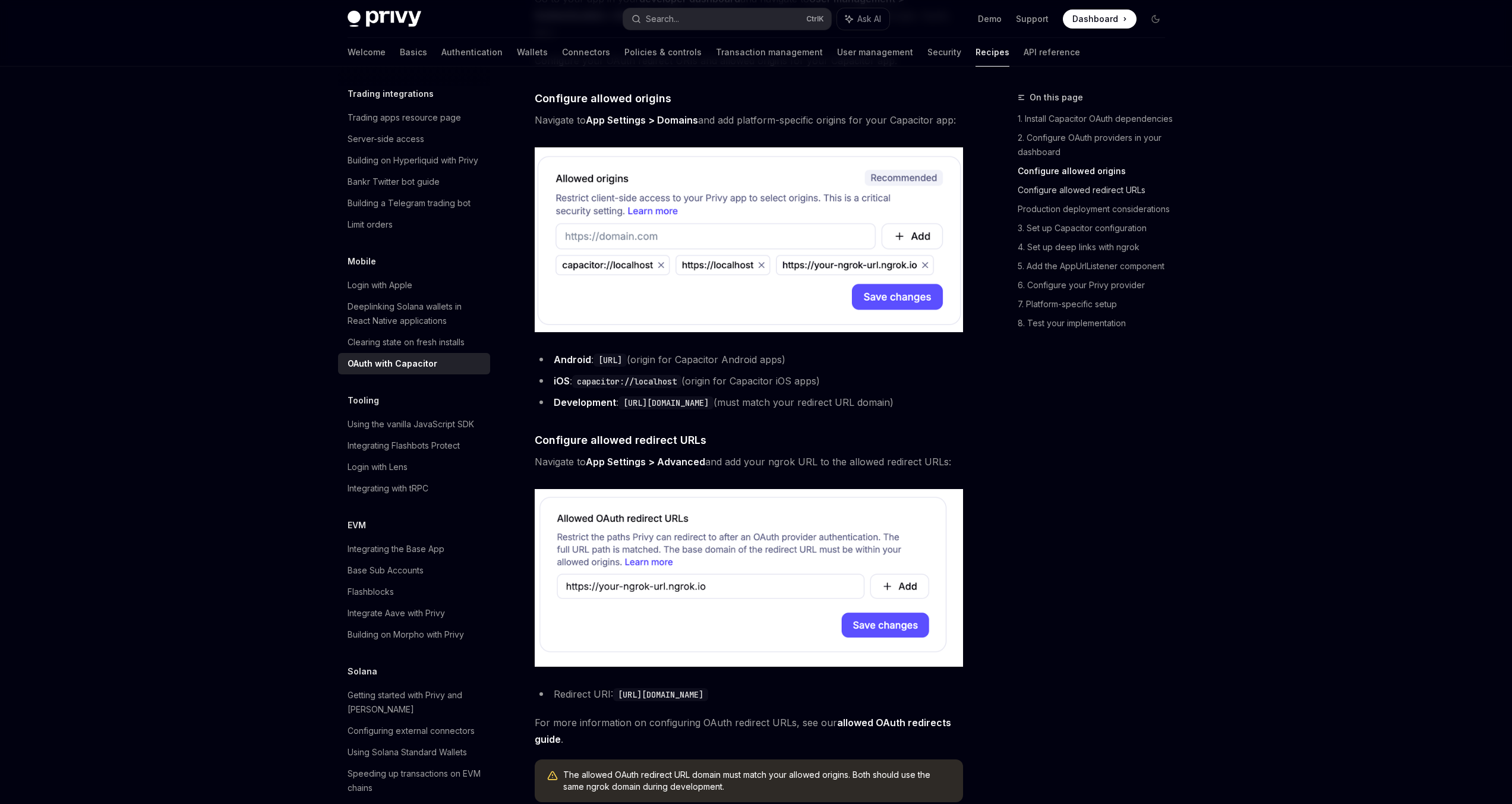
click at [1068, 186] on link "Configure allowed redirect URLs" at bounding box center [1096, 190] width 157 height 19
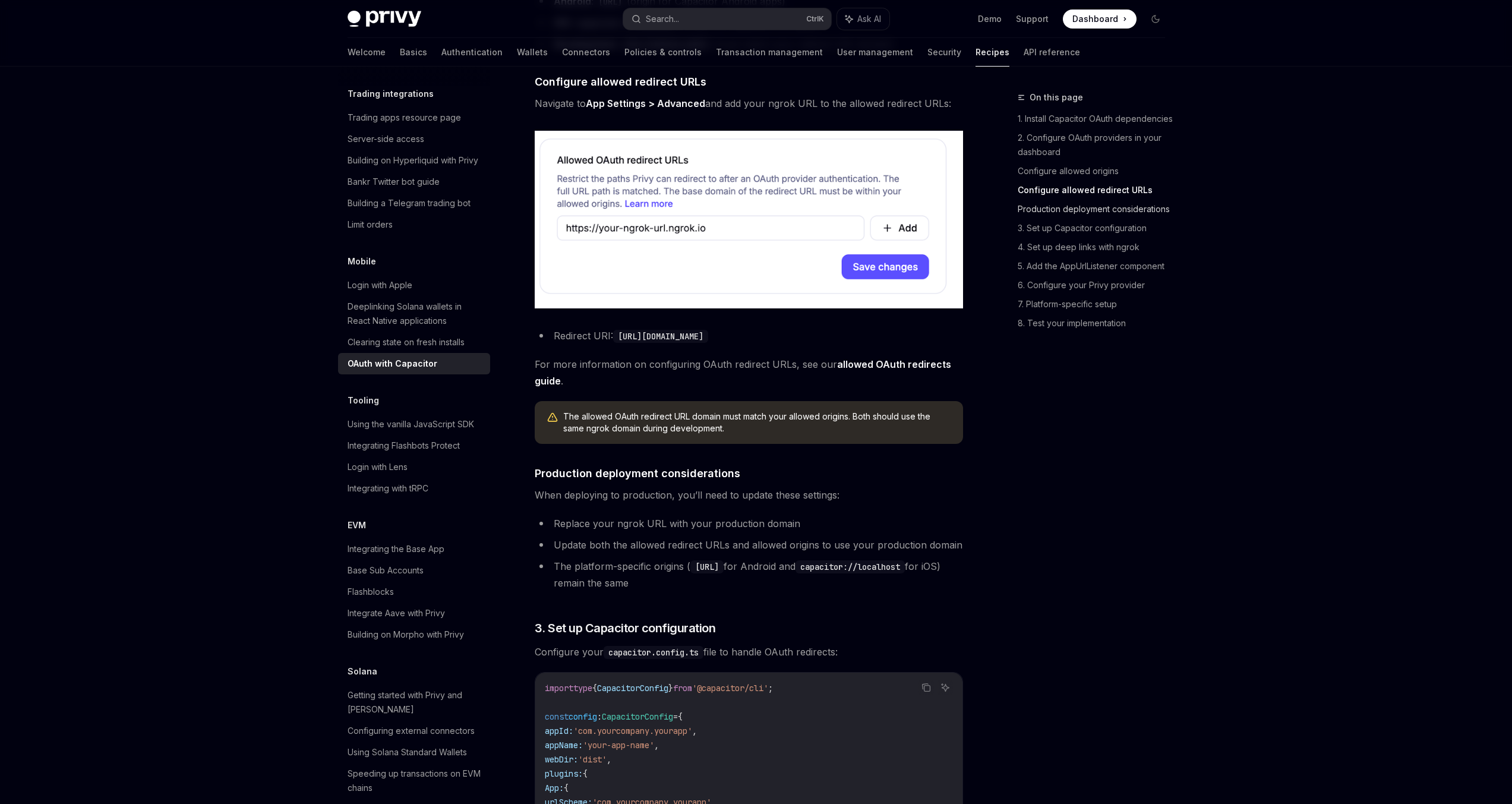
click at [1057, 210] on link "Production deployment considerations" at bounding box center [1096, 209] width 157 height 19
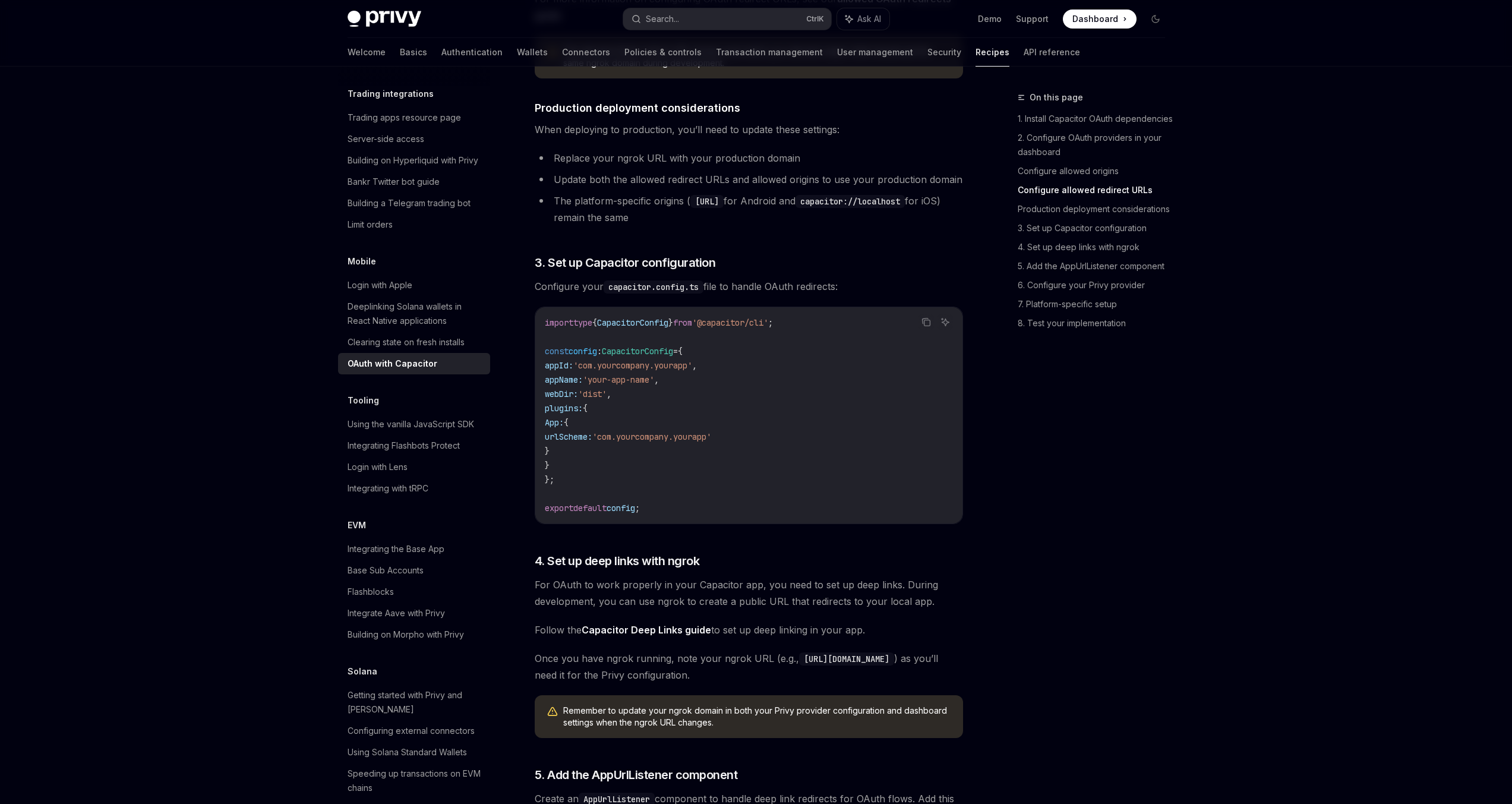
scroll to position [1425, 0]
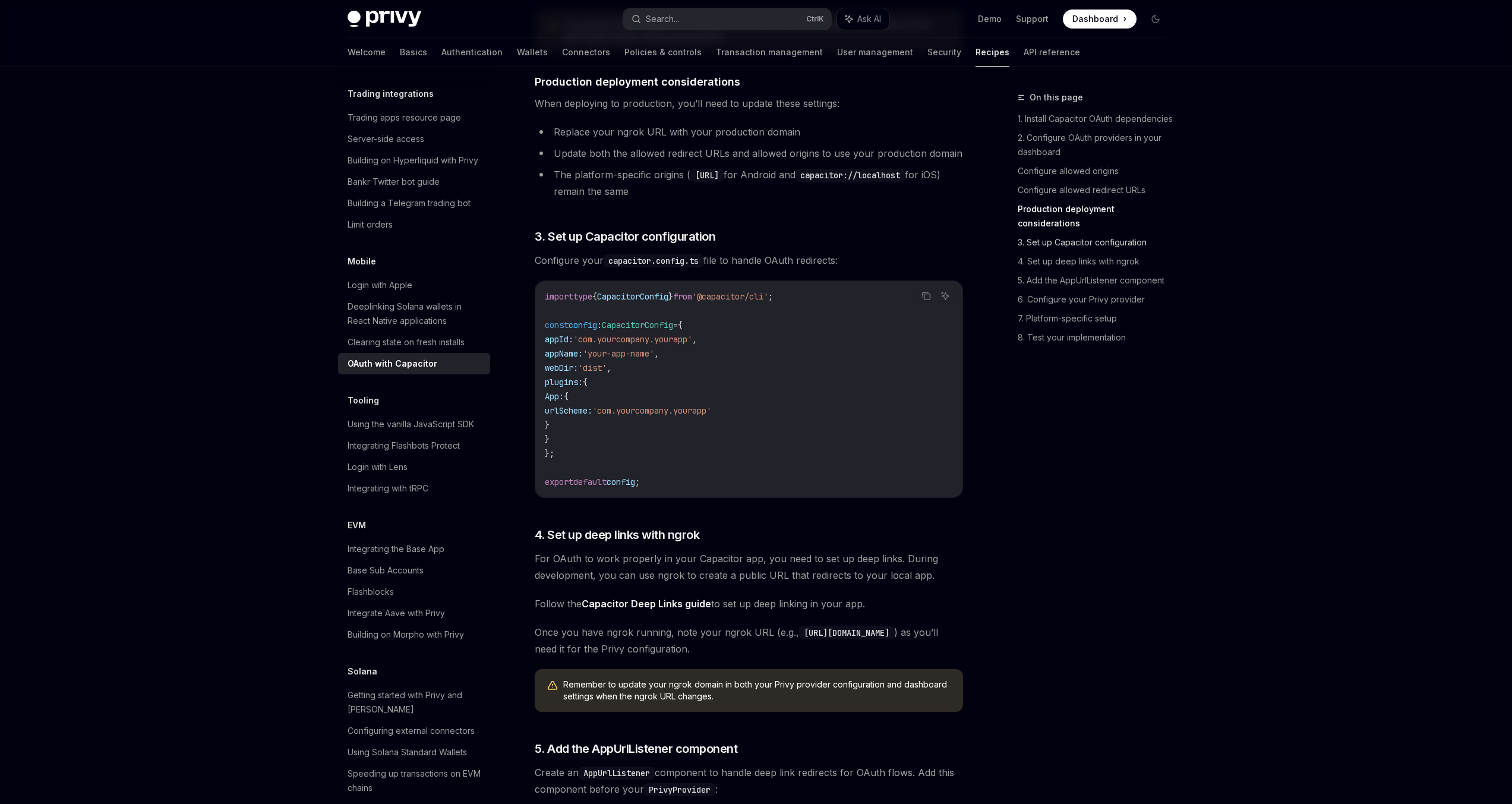
click at [1074, 233] on link "3. Set up Capacitor configuration" at bounding box center [1096, 242] width 157 height 19
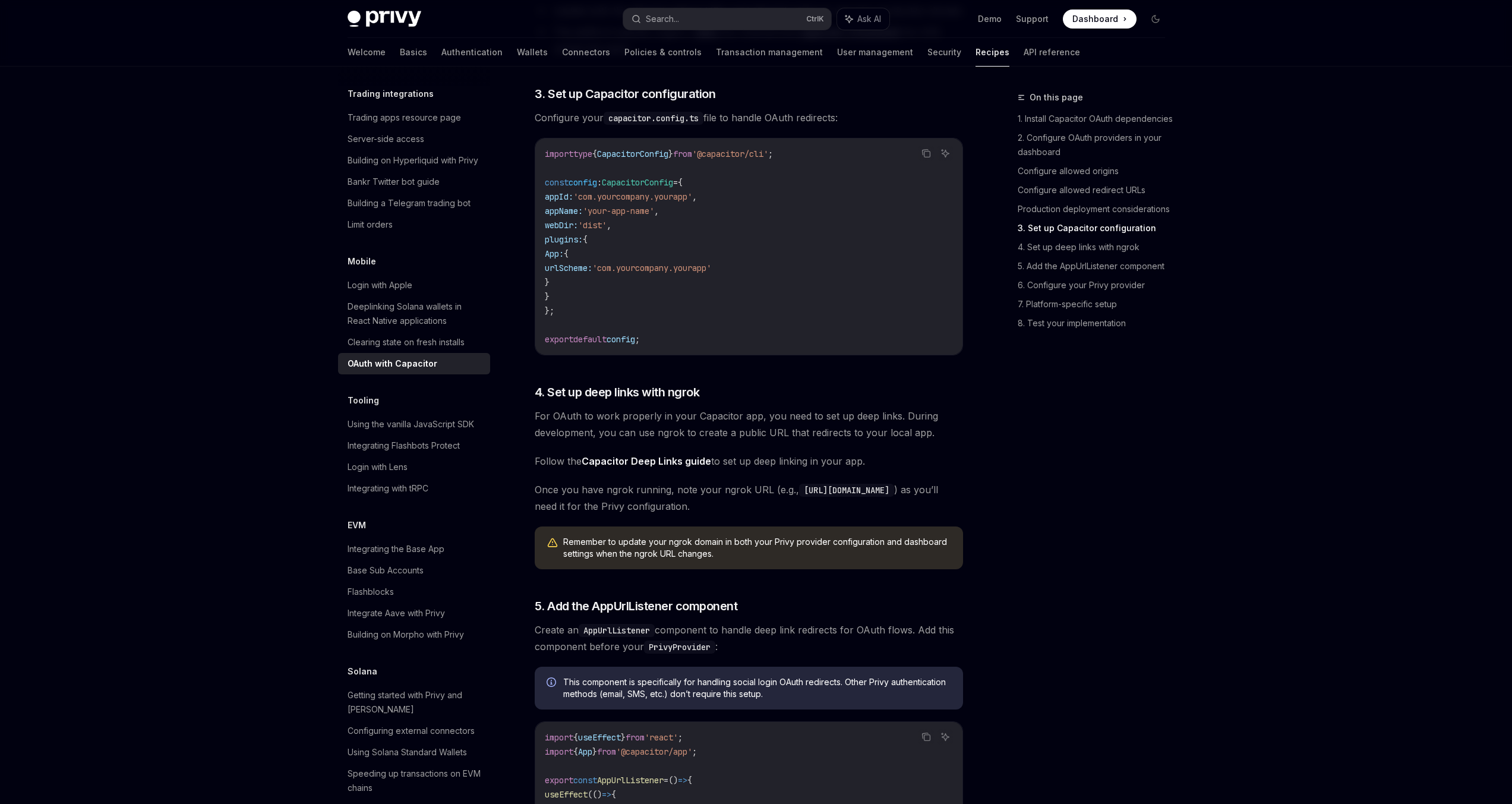
scroll to position [1579, 0]
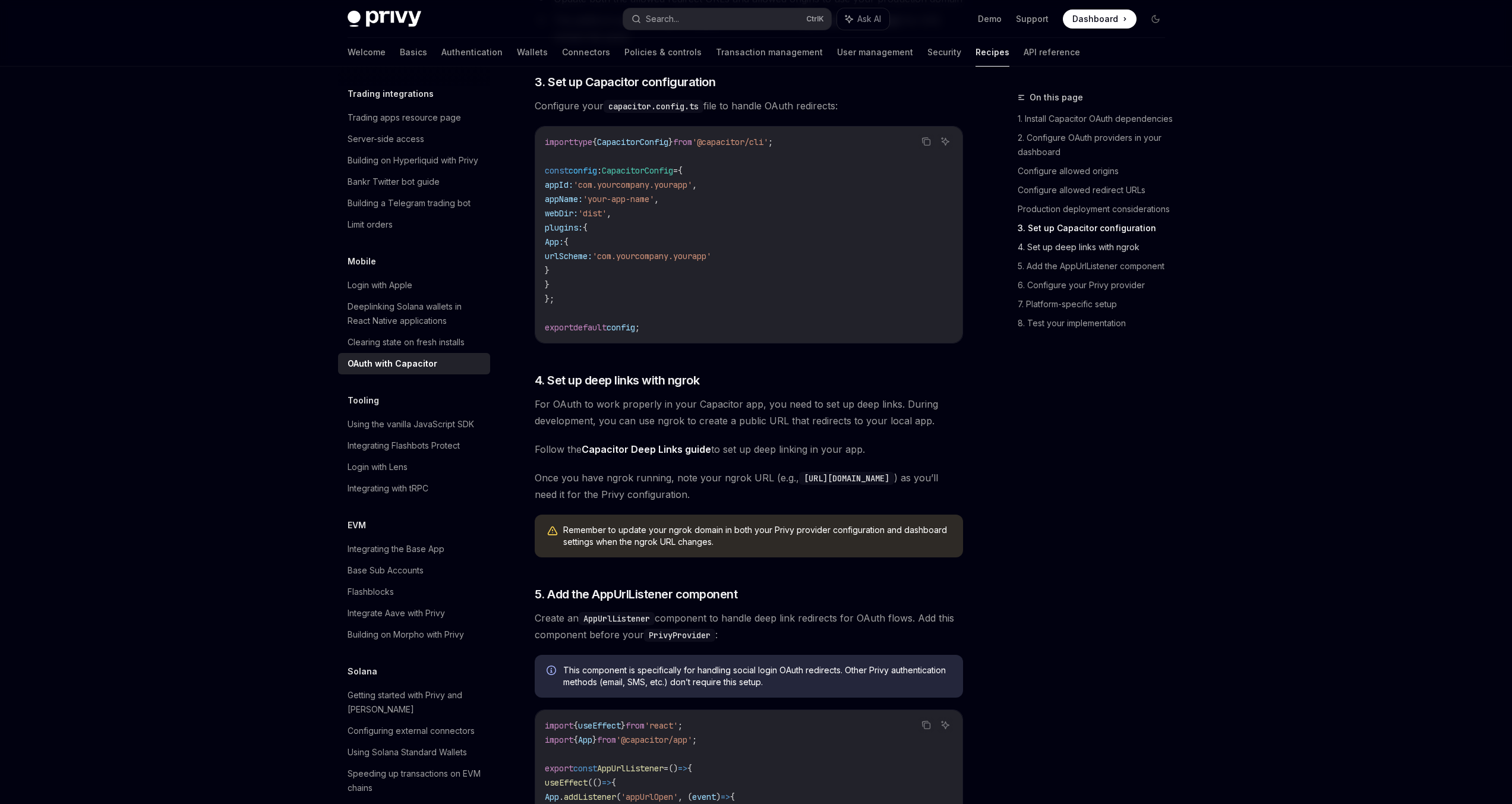
click at [1076, 243] on link "4. Set up deep links with ngrok" at bounding box center [1096, 247] width 157 height 19
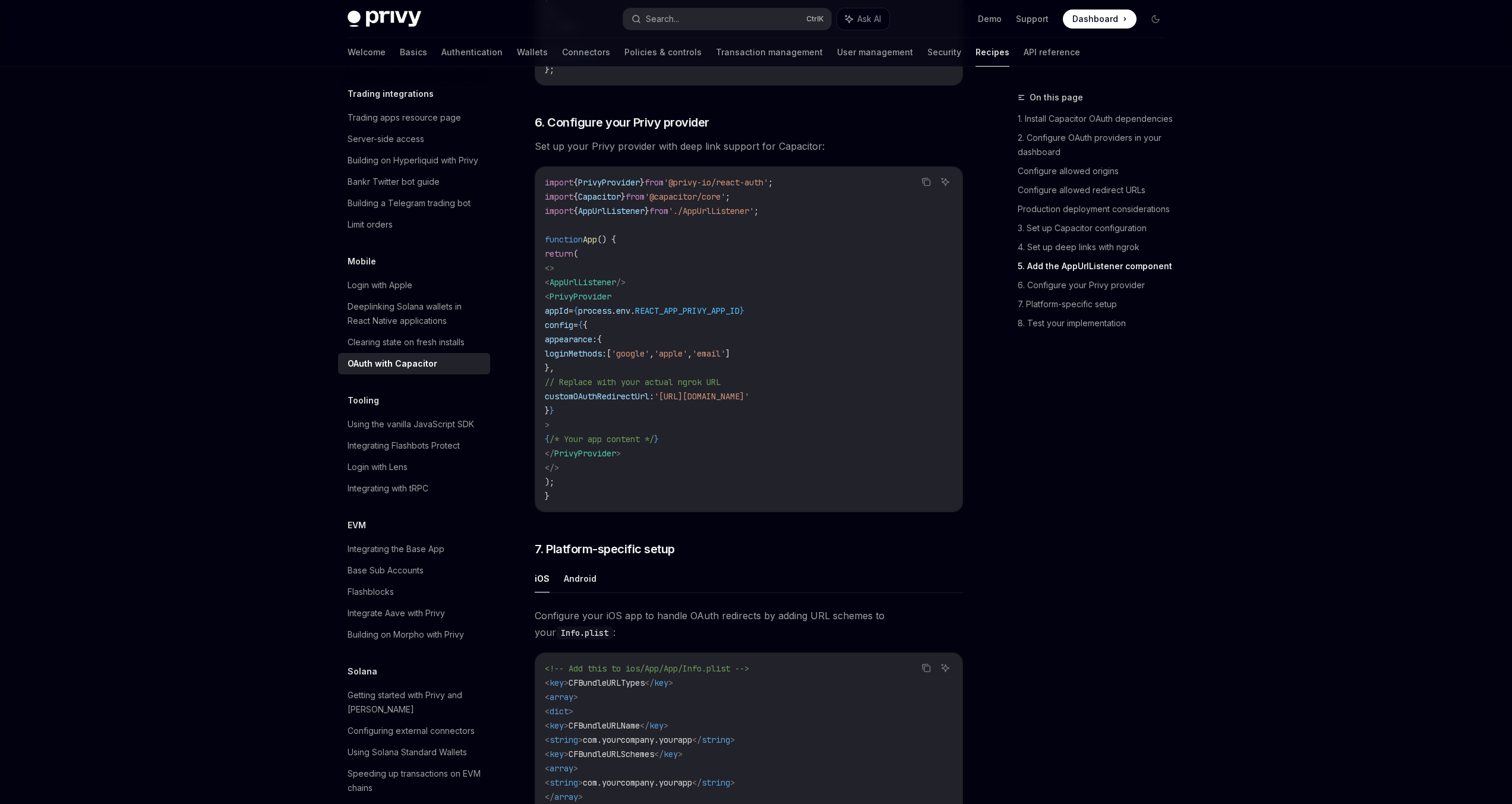
scroll to position [2761, 0]
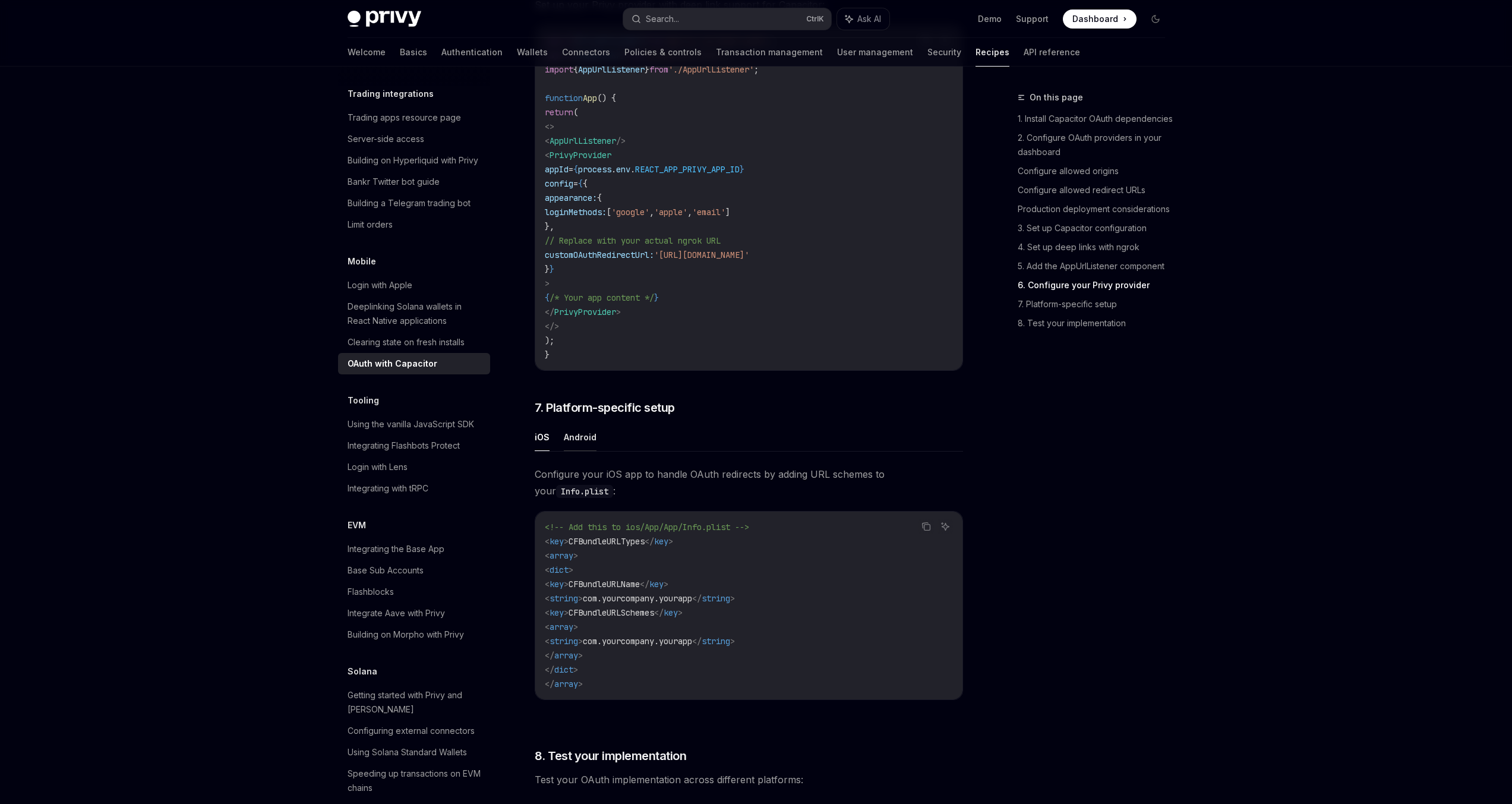
click at [574, 451] on button "Android" at bounding box center [580, 437] width 33 height 28
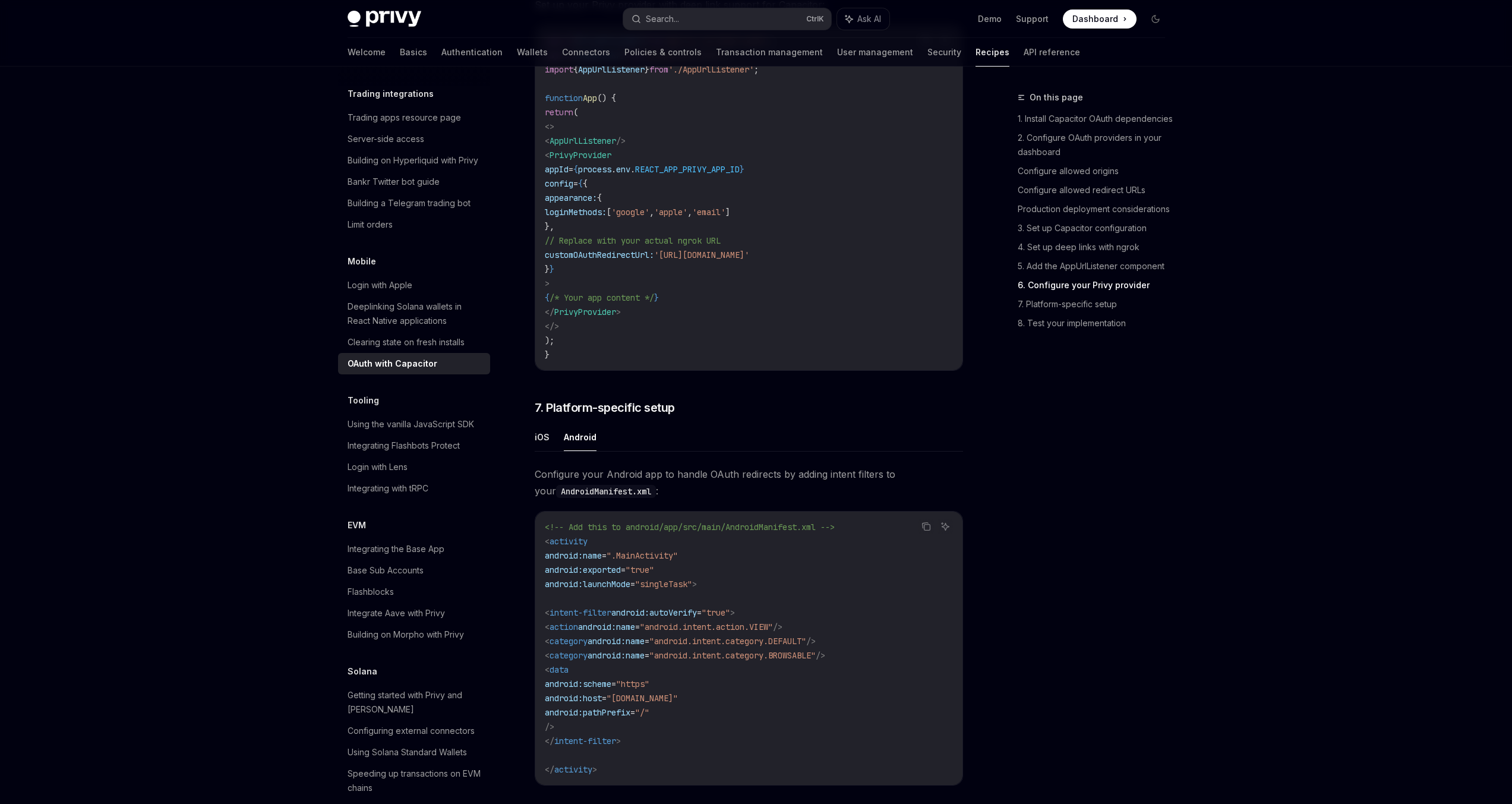
click at [656, 532] on span "<!-- Add this to android/app/src/main/AndroidManifest.xml -->" at bounding box center [689, 527] width 290 height 11
drag, startPoint x: 656, startPoint y: 546, endPoint x: 820, endPoint y: 544, distance: 164.0
click at [820, 532] on span "<!-- Add this to android/app/src/main/AndroidManifest.xml -->" at bounding box center [689, 527] width 290 height 11
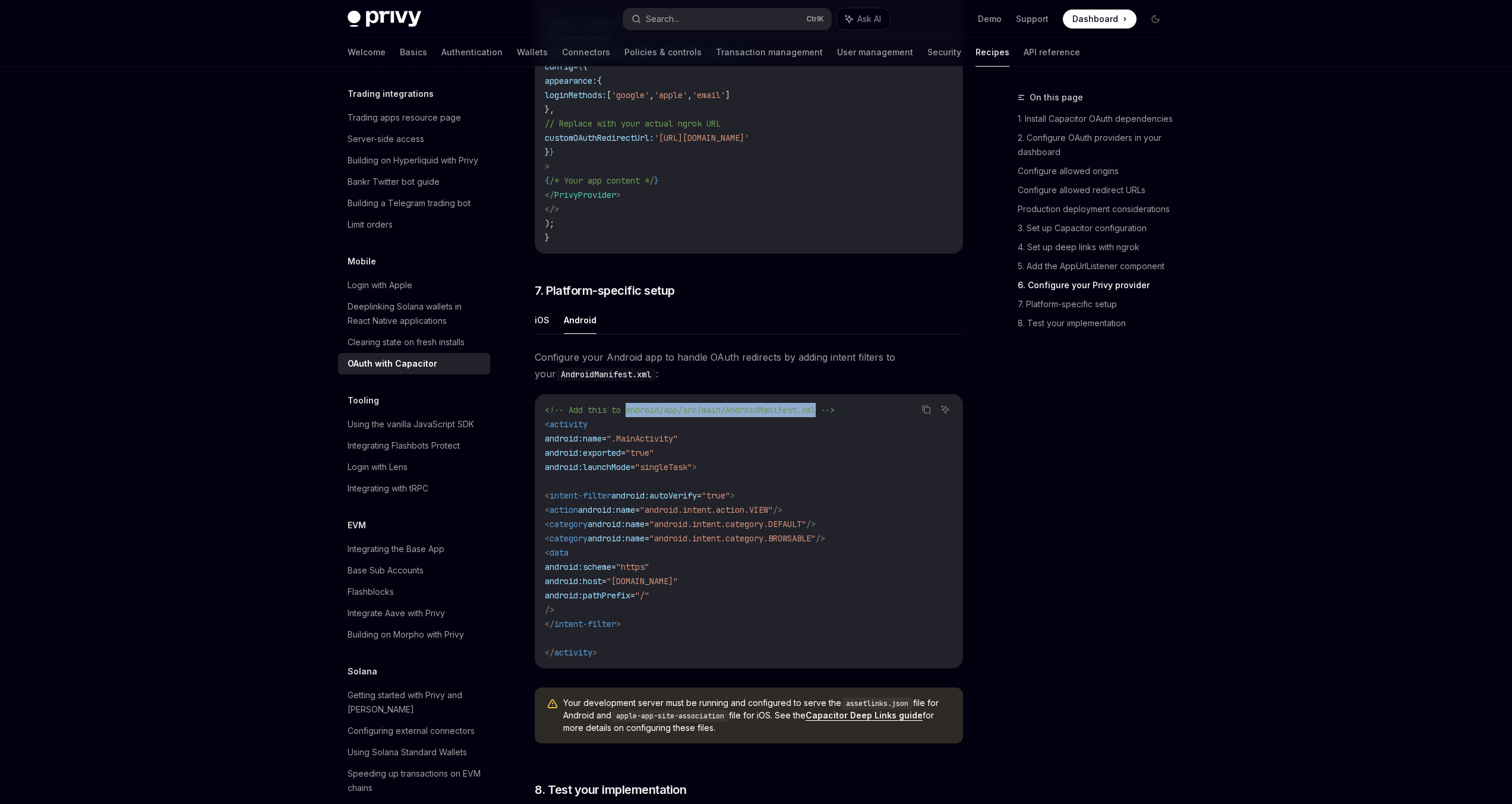
scroll to position [3042, 0]
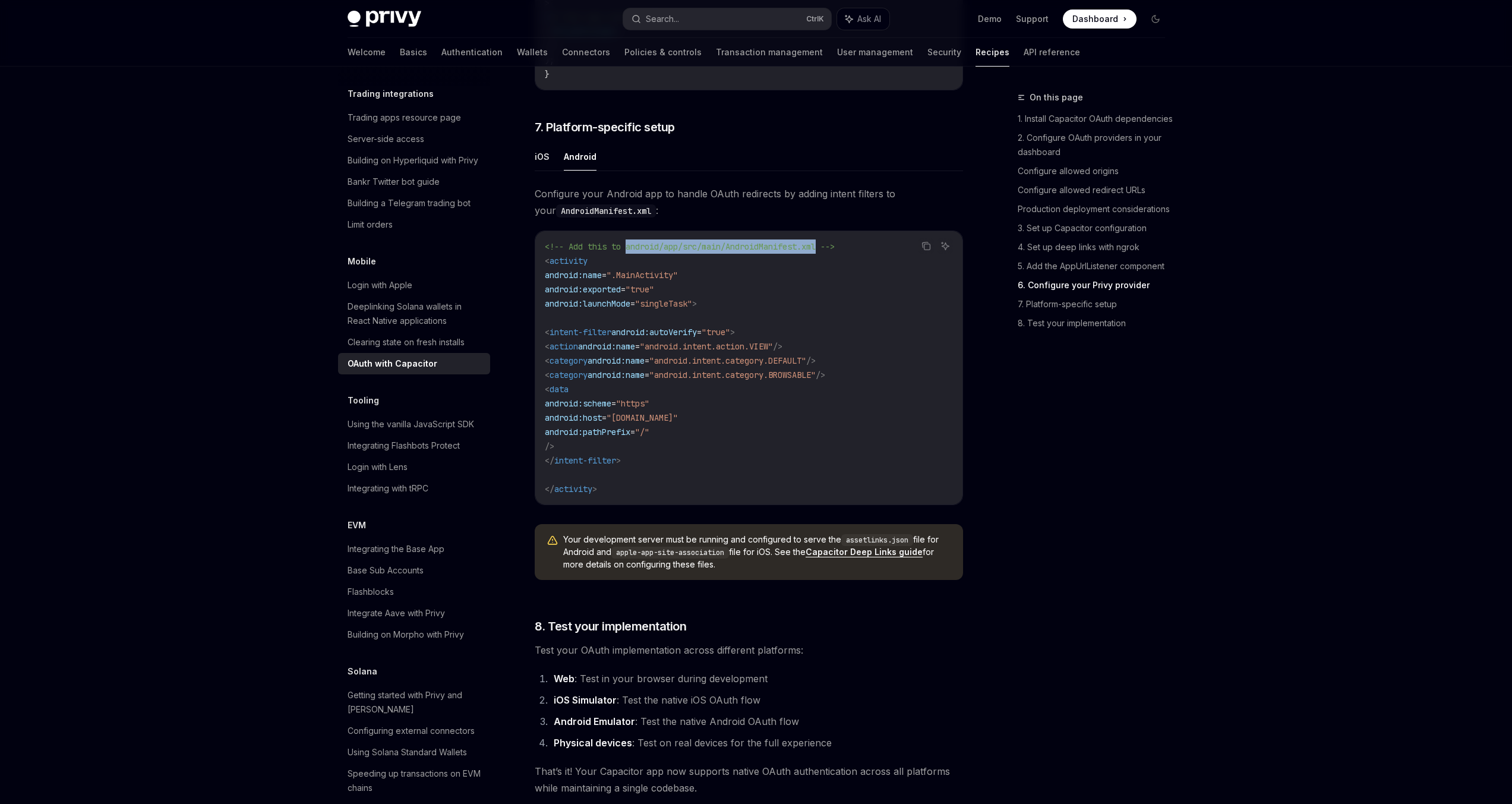
click at [759, 252] on span "<!-- Add this to android/app/src/main/AndroidManifest.xml -->" at bounding box center [689, 246] width 290 height 11
drag, startPoint x: 759, startPoint y: 264, endPoint x: 822, endPoint y: 262, distance: 63.0
click at [822, 252] on span "<!-- Add this to android/app/src/main/AndroidManifest.xml -->" at bounding box center [689, 246] width 290 height 11
click at [697, 337] on span "android:autoVerify" at bounding box center [654, 332] width 86 height 11
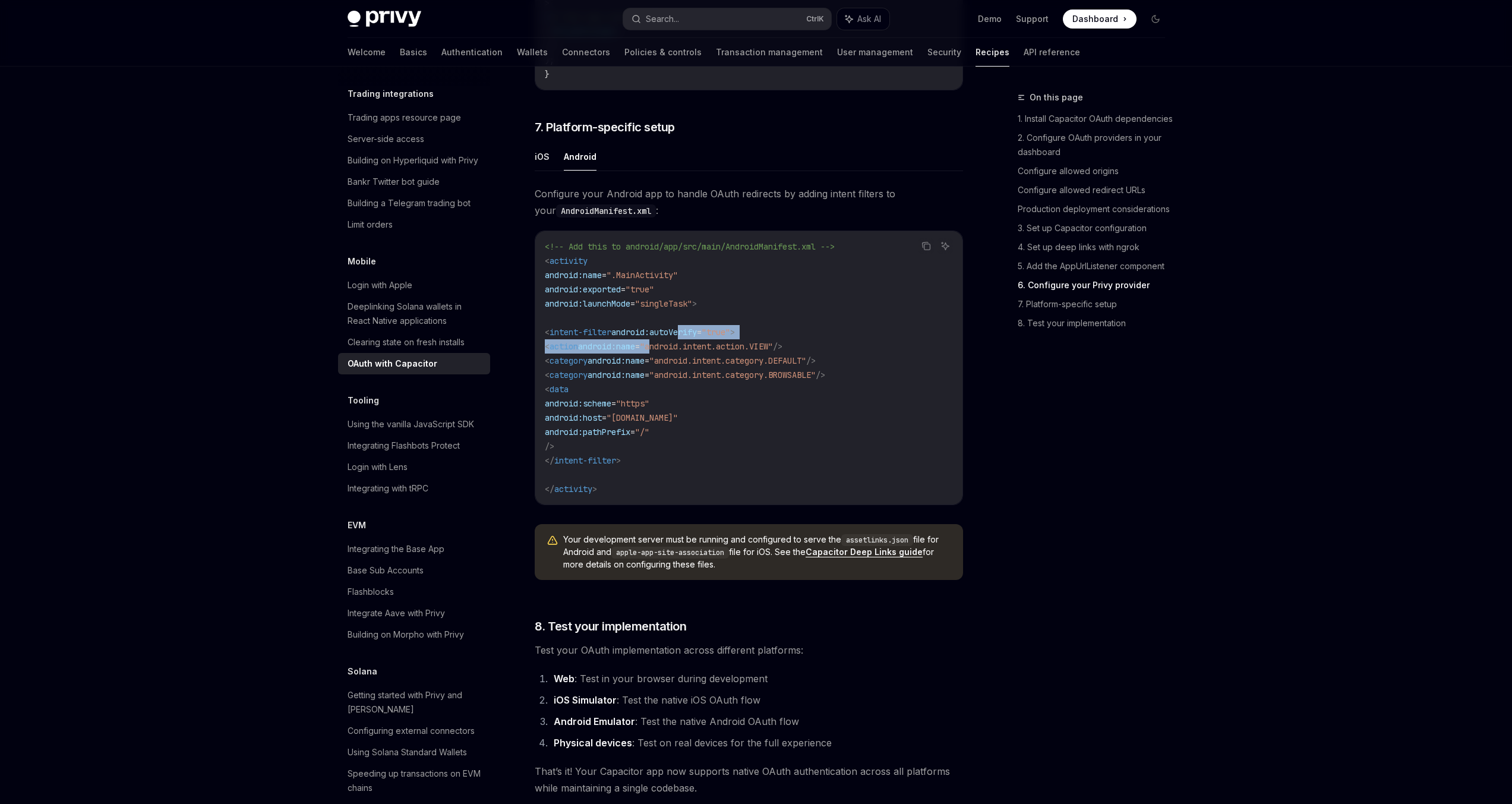
drag, startPoint x: 702, startPoint y: 345, endPoint x: 680, endPoint y: 358, distance: 25.6
click at [699, 359] on code "<!-- Add this to android/app/src/main/AndroidManifest.xml --> < activity androi…" at bounding box center [749, 368] width 408 height 257
click at [671, 354] on code "<!-- Add this to android/app/src/main/AndroidManifest.xml --> < activity androi…" at bounding box center [749, 368] width 408 height 257
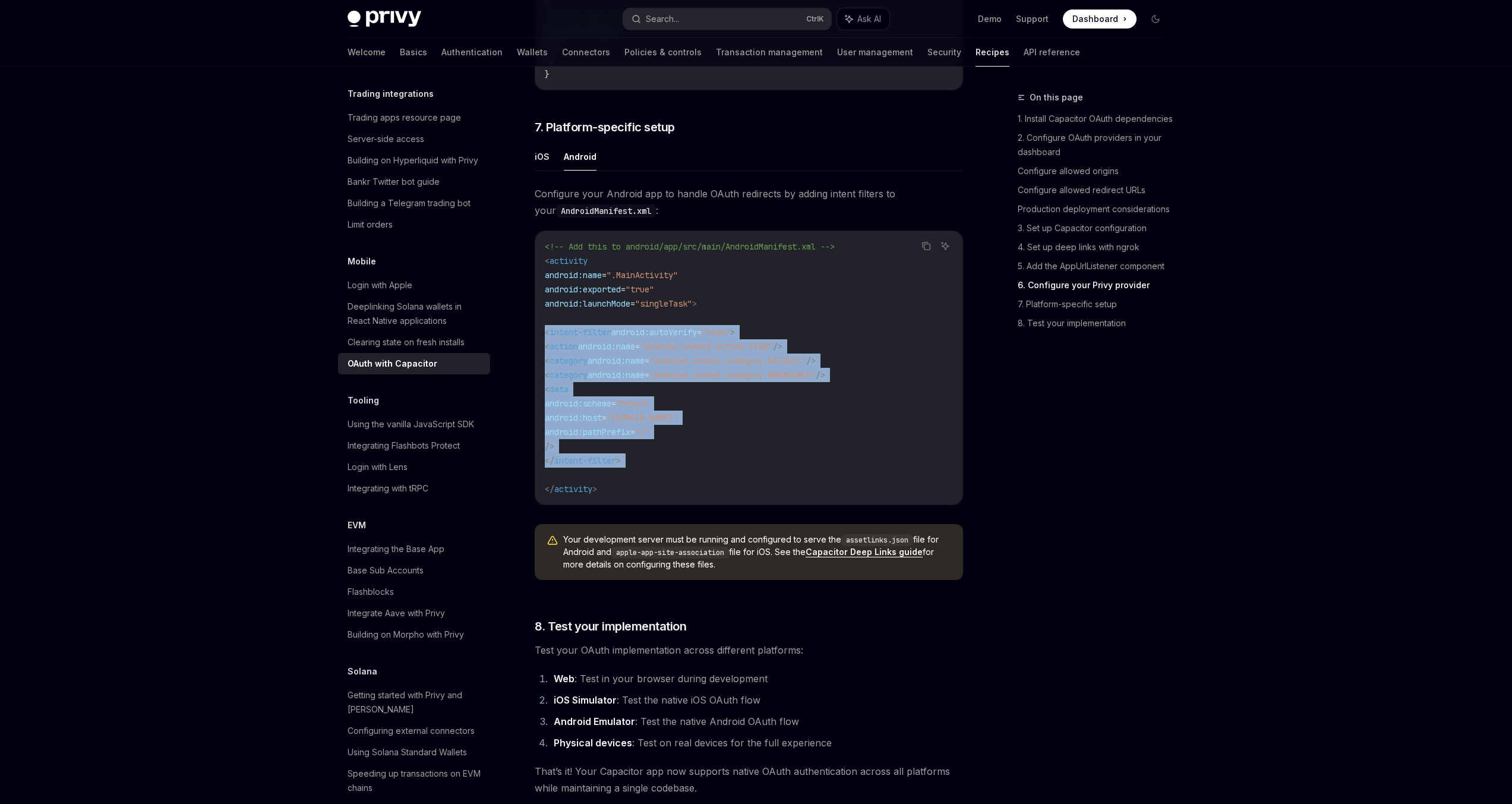
drag, startPoint x: 671, startPoint y: 354, endPoint x: 661, endPoint y: 475, distance: 121.4
click at [662, 475] on code "<!-- Add this to android/app/src/main/AndroidManifest.xml --> < activity androi…" at bounding box center [749, 368] width 408 height 257
copy code "< intent-filter android:autoVerify = "true" > < action android:name = "android.…"
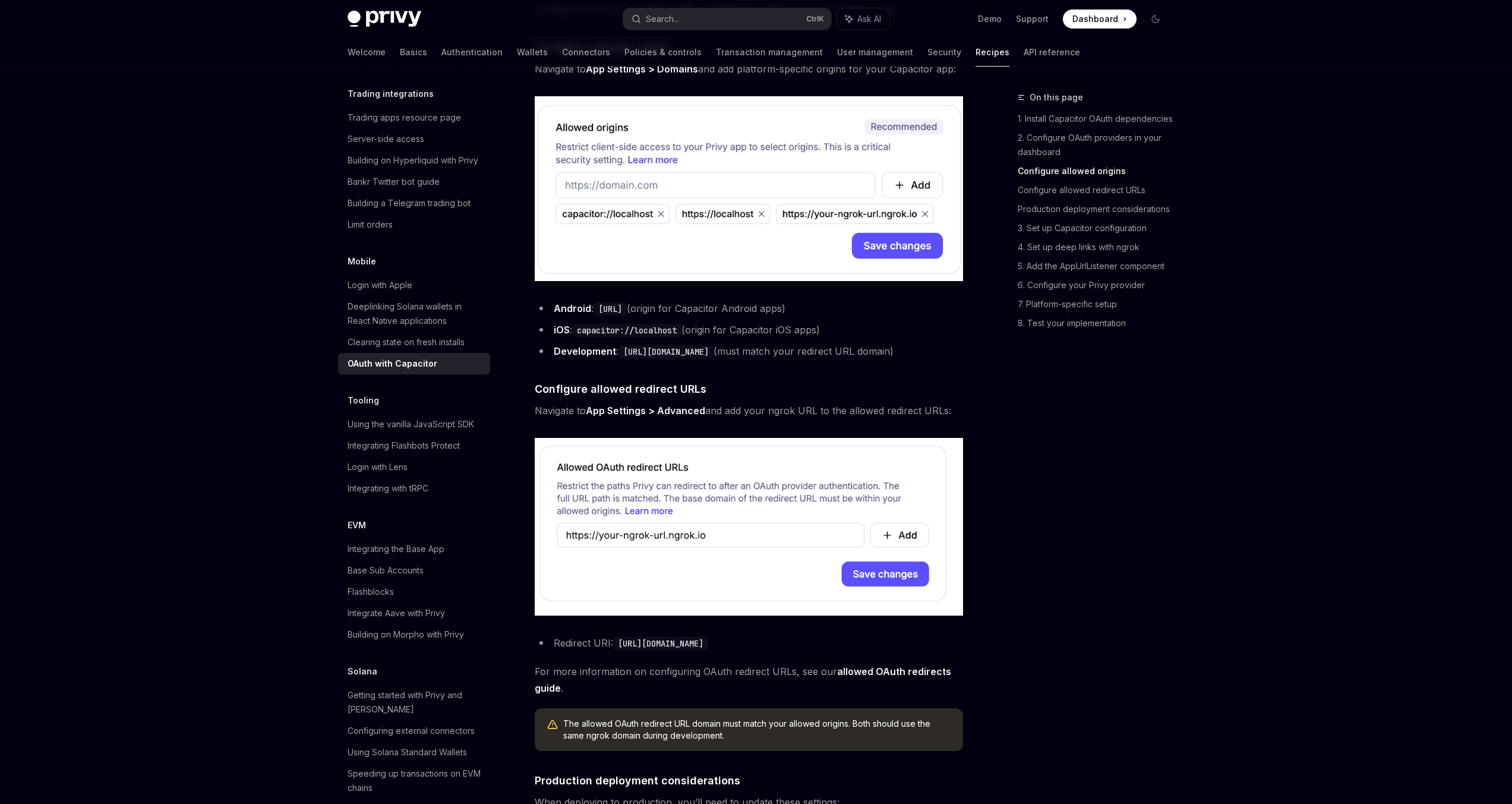
scroll to position [737, 0]
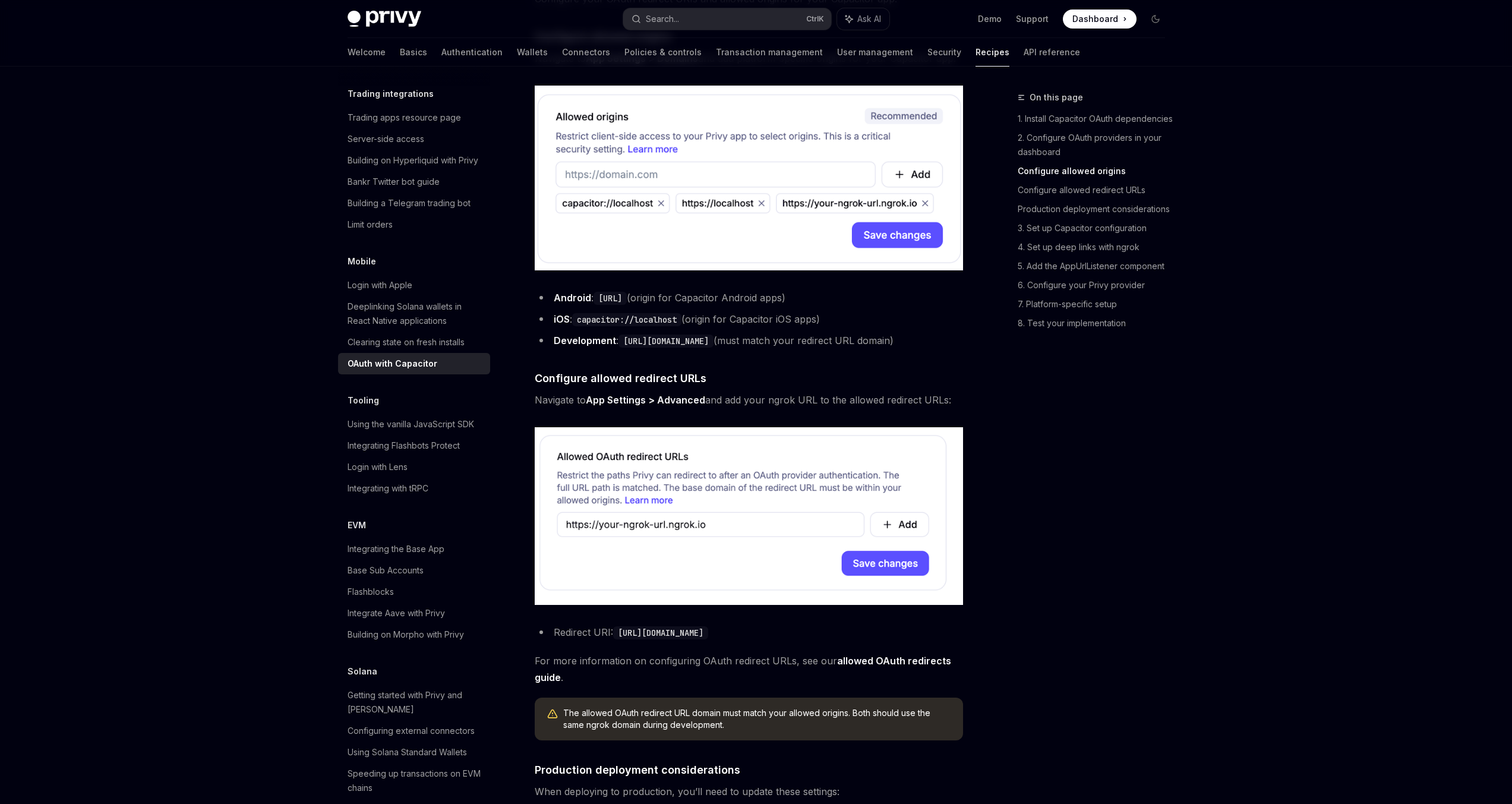
click at [597, 406] on strong "App Settings > Advanced" at bounding box center [645, 400] width 119 height 12
drag, startPoint x: 597, startPoint y: 413, endPoint x: 614, endPoint y: 418, distance: 17.7
click at [614, 406] on strong "App Settings > Advanced" at bounding box center [645, 400] width 119 height 12
copy strong "App Settings"
click at [1056, 531] on div "On this page 1. Install Capacitor OAuth dependencies 2. Configure OAuth provide…" at bounding box center [1084, 447] width 181 height 713
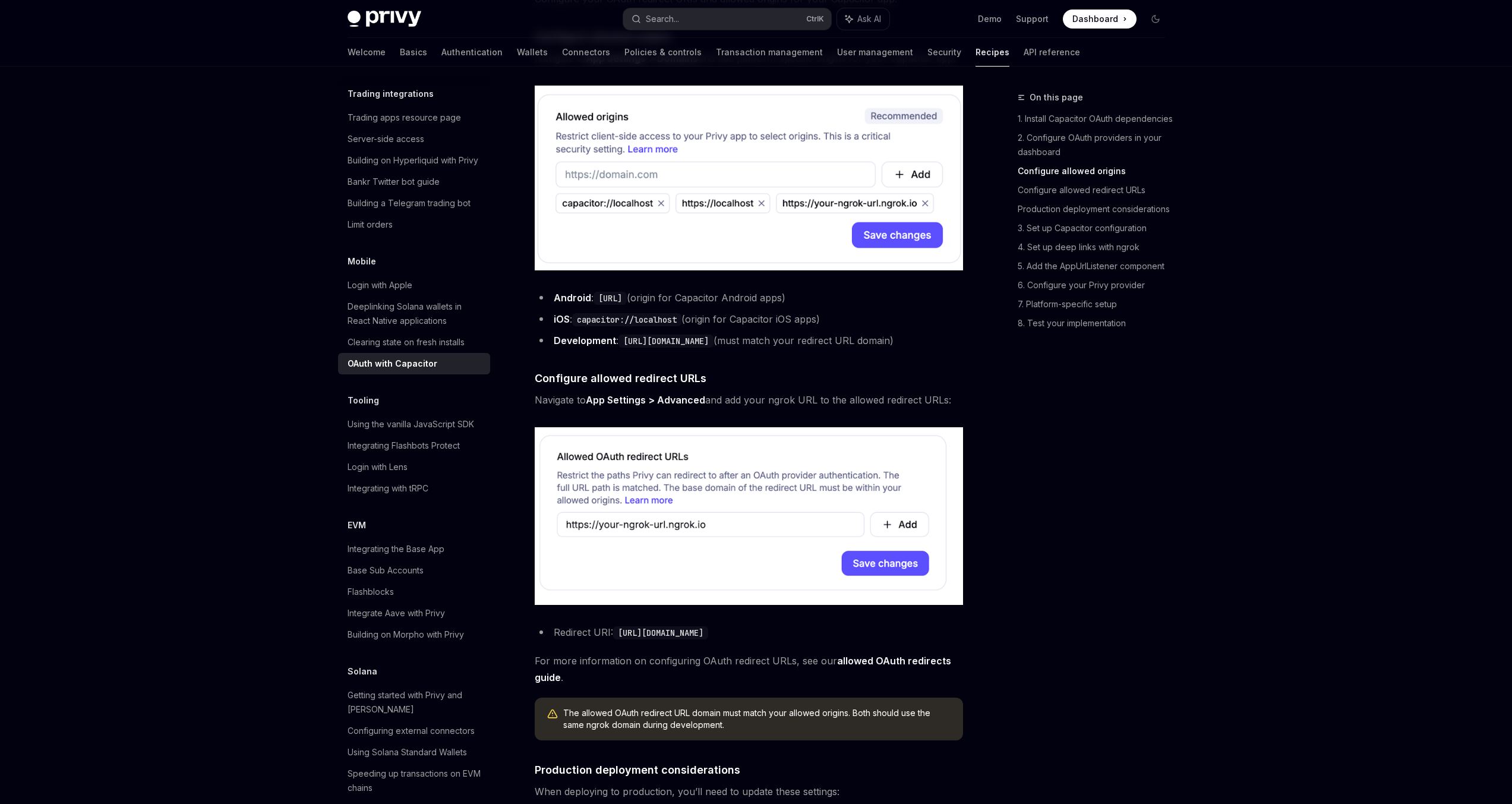
click at [875, 680] on link "allowed OAuth redirects guide" at bounding box center [743, 669] width 416 height 29
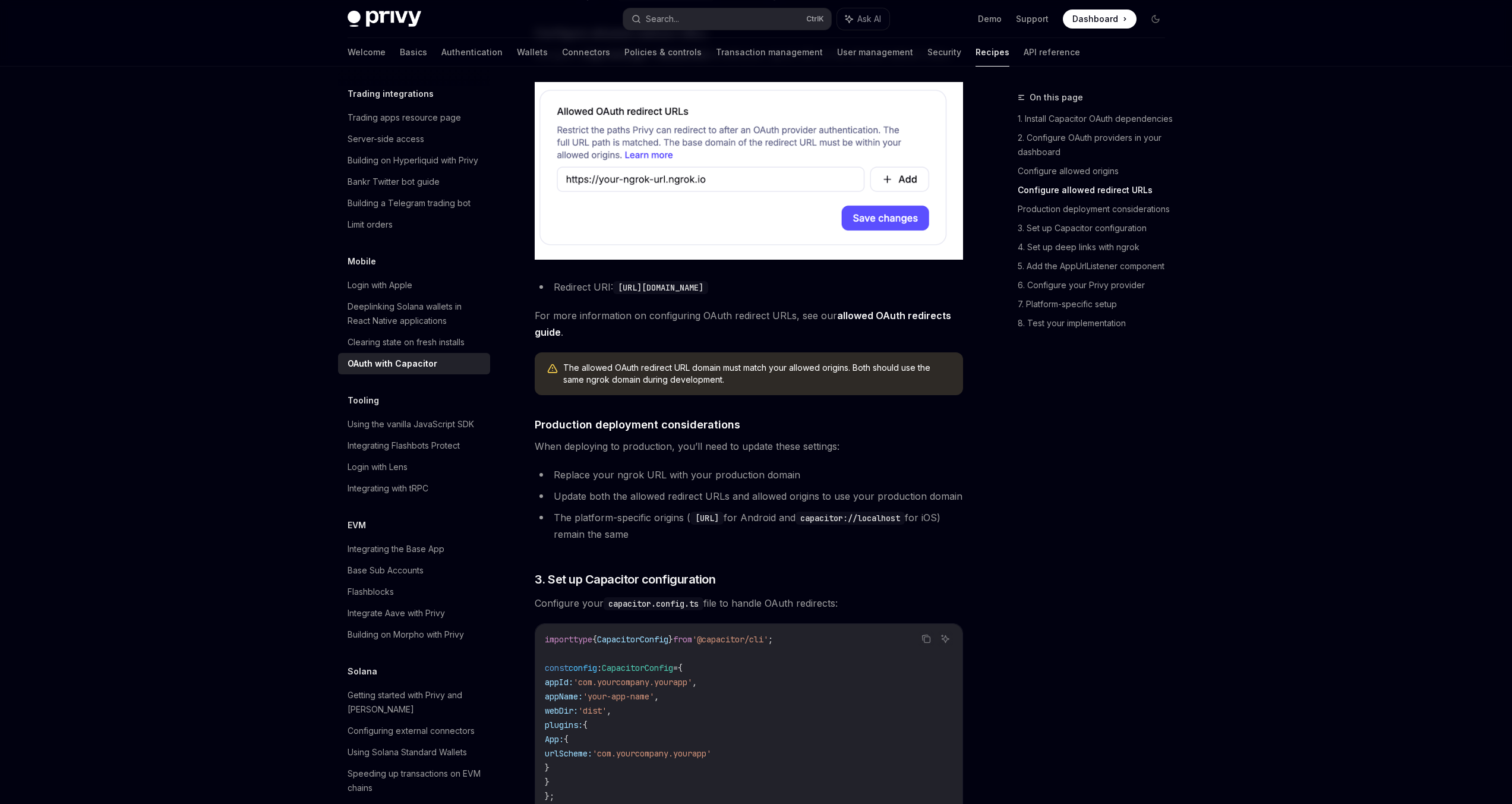
scroll to position [1084, 0]
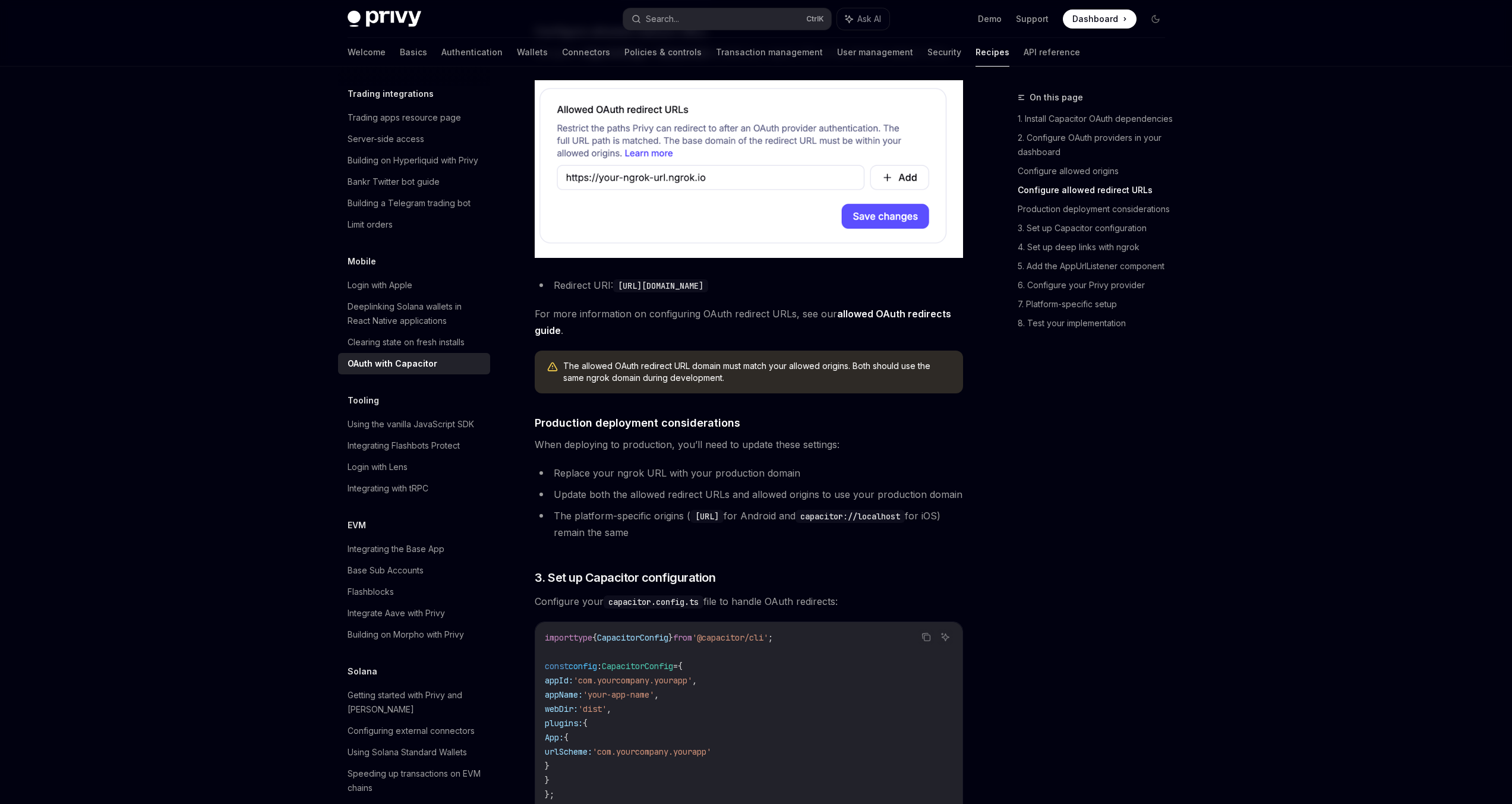
click at [789, 333] on span "For more information on configuring OAuth redirect URLs, see our allowed OAuth …" at bounding box center [749, 322] width 428 height 34
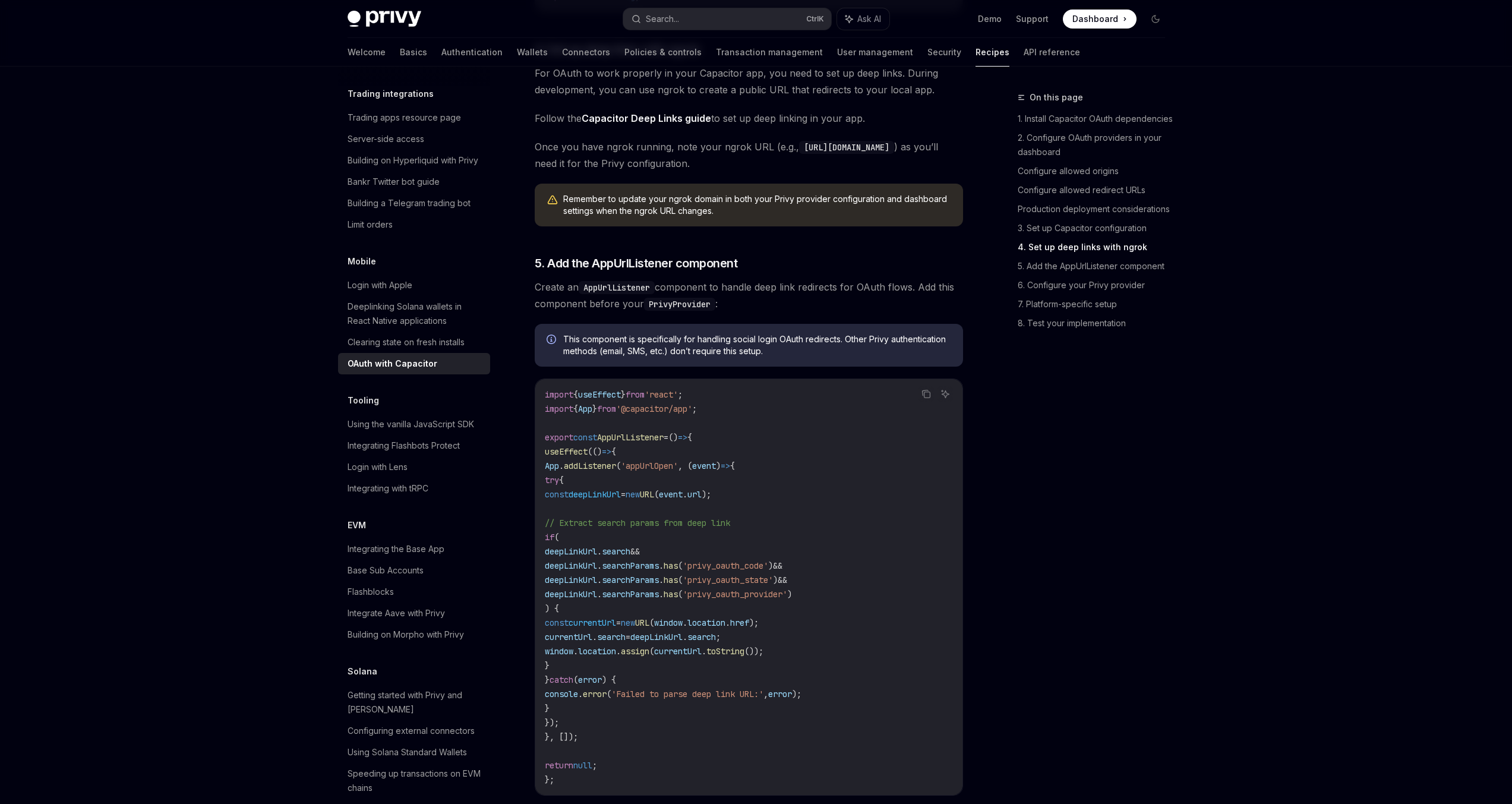
scroll to position [1949, 0]
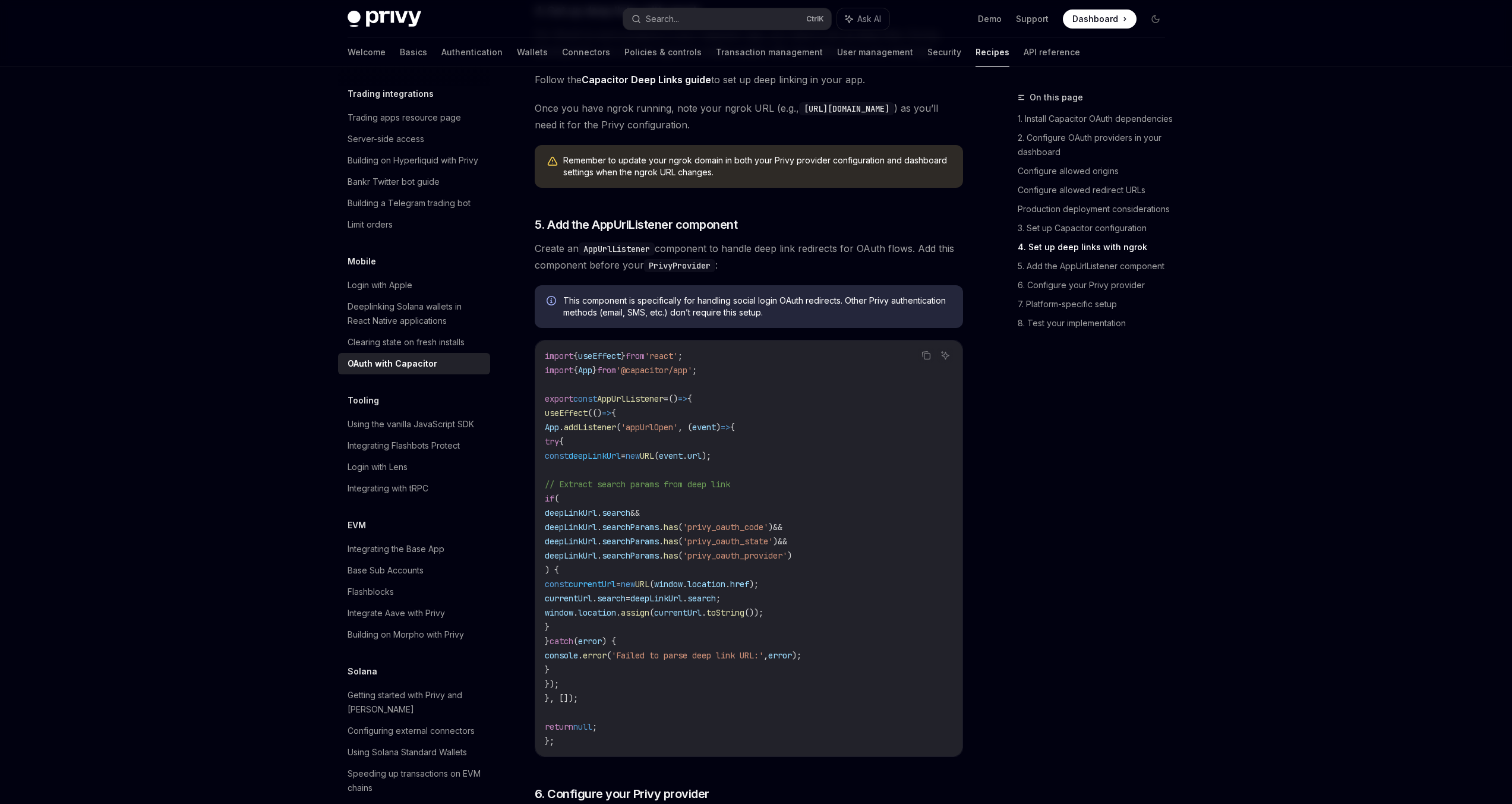
click at [653, 432] on span "'appUrlOpen'" at bounding box center [650, 427] width 57 height 11
click at [654, 432] on span "'appUrlOpen'" at bounding box center [650, 427] width 57 height 11
click at [663, 432] on span "'appUrlOpen'" at bounding box center [650, 427] width 57 height 11
click at [761, 532] on span "'privy_oauth_code'" at bounding box center [725, 527] width 86 height 11
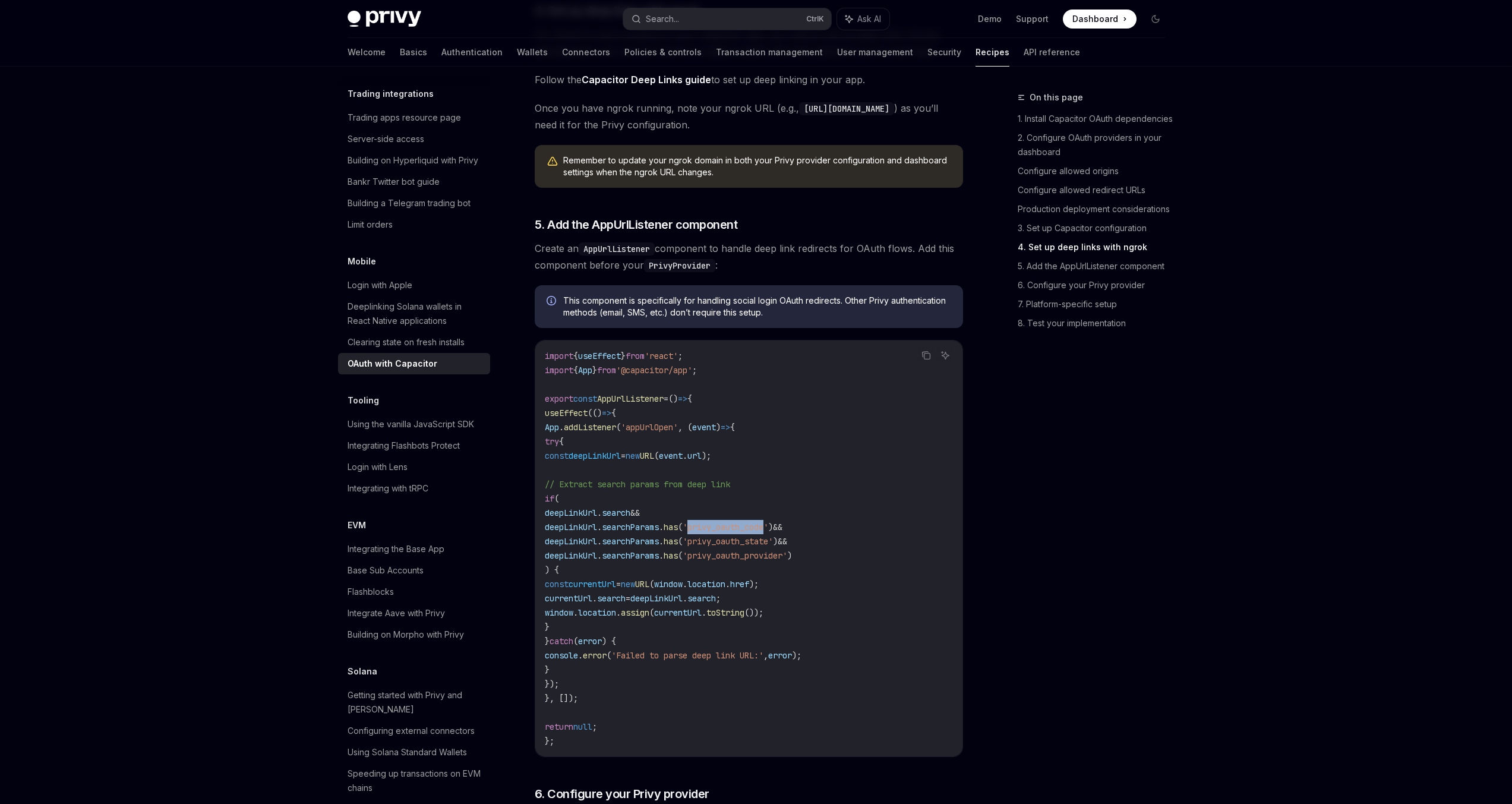
click at [761, 532] on span "'privy_oauth_code'" at bounding box center [725, 527] width 86 height 11
click at [763, 547] on span "'privy_oauth_state'" at bounding box center [728, 541] width 91 height 11
click at [765, 566] on code "import { useEffect } from 'react' ; import { App } from '@capacitor/app' ; expo…" at bounding box center [749, 548] width 408 height 400
click at [765, 566] on code "import { useEffect } from 'react' ; import { App } from '@capacitor/app' ; expo…" at bounding box center [749, 548] width 408 height 400
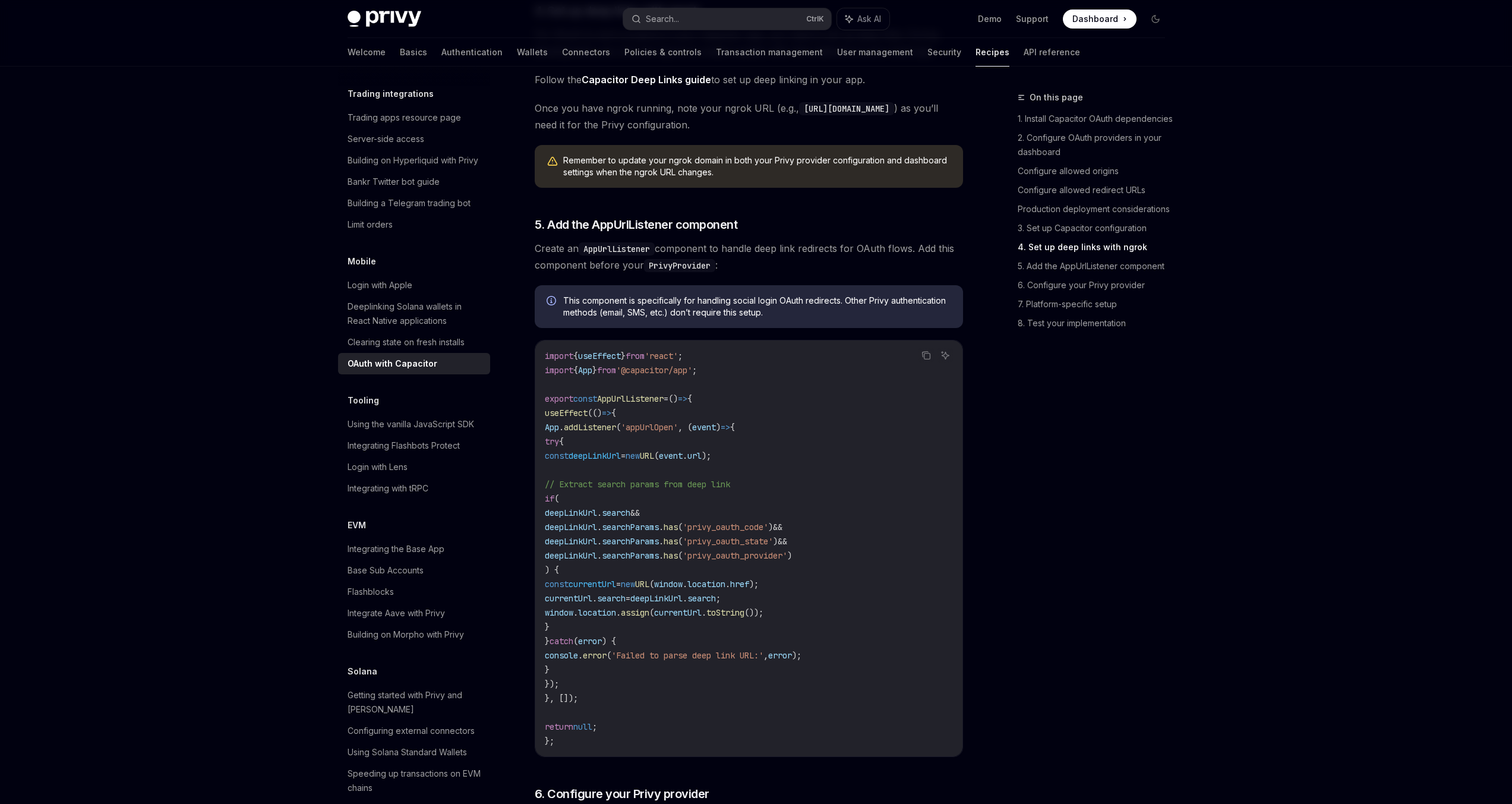
click at [765, 532] on span "'privy_oauth_code'" at bounding box center [725, 527] width 86 height 11
click at [765, 547] on span "'privy_oauth_state'" at bounding box center [728, 541] width 91 height 11
click at [765, 563] on code "import { useEffect } from 'react' ; import { App } from '@capacitor/app' ; expo…" at bounding box center [749, 548] width 408 height 400
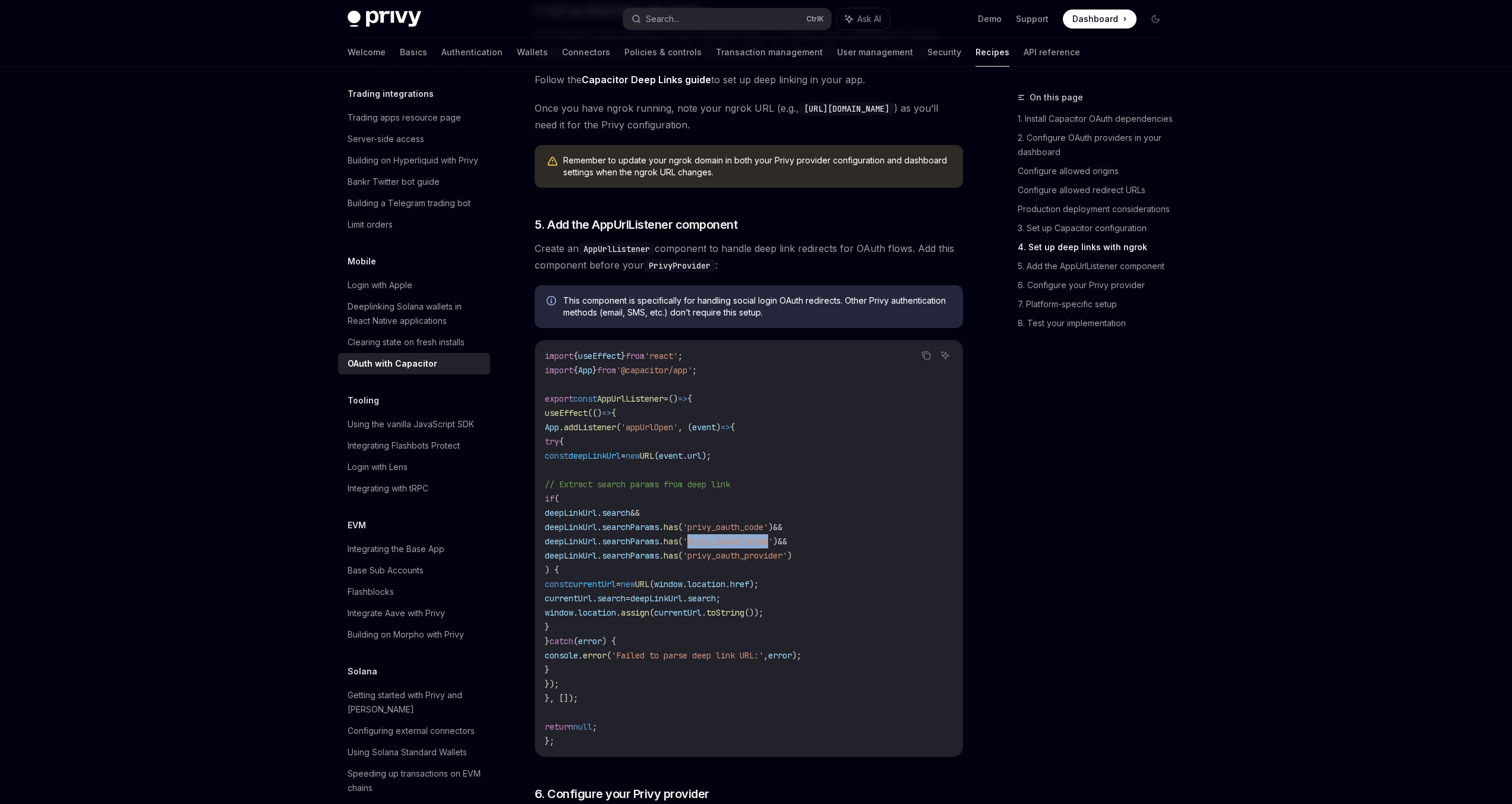
click at [764, 563] on code "import { useEffect } from 'react' ; import { App } from '@capacitor/app' ; expo…" at bounding box center [749, 548] width 408 height 400
click at [764, 561] on span "'privy_oauth_provider'" at bounding box center [735, 555] width 105 height 11
click at [702, 618] on span "currentUrl" at bounding box center [678, 612] width 48 height 11
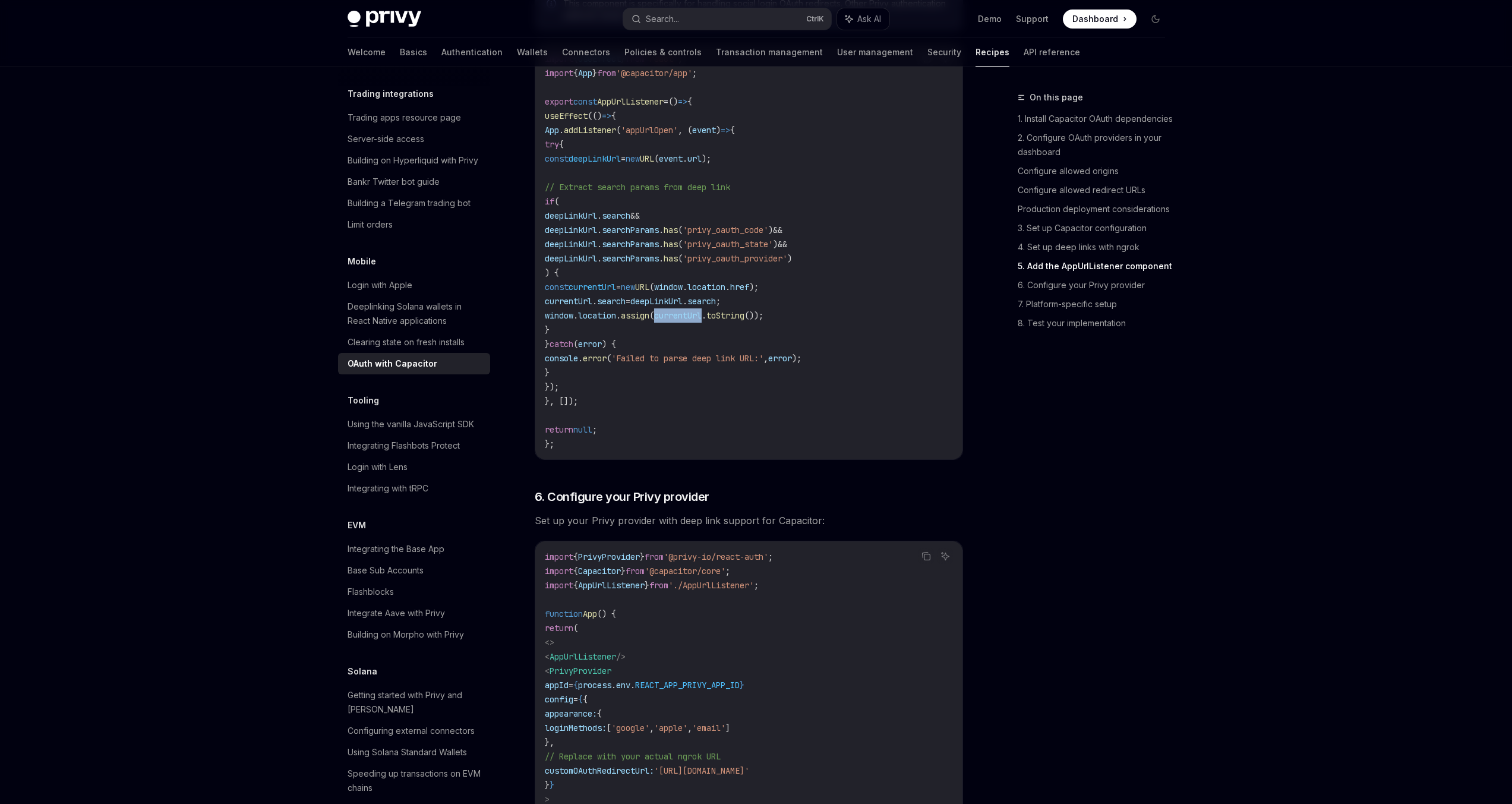
scroll to position [2243, 0]
drag, startPoint x: 758, startPoint y: 609, endPoint x: 689, endPoint y: 584, distance: 73.4
click at [689, 584] on code "import { PrivyProvider } from '@privy-io/react-auth' ; import { Capacitor } fro…" at bounding box center [749, 716] width 408 height 328
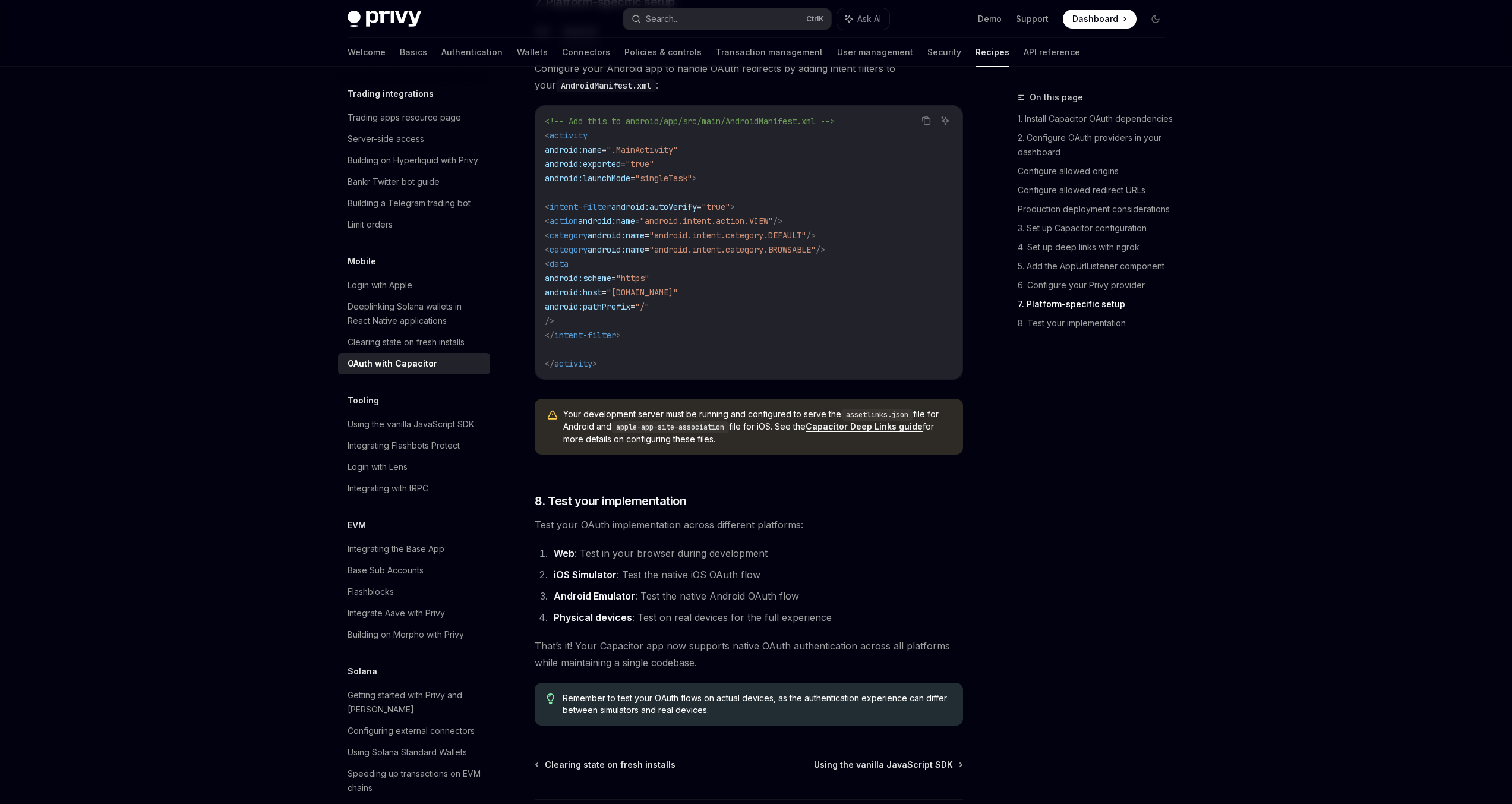
scroll to position [3206, 0]
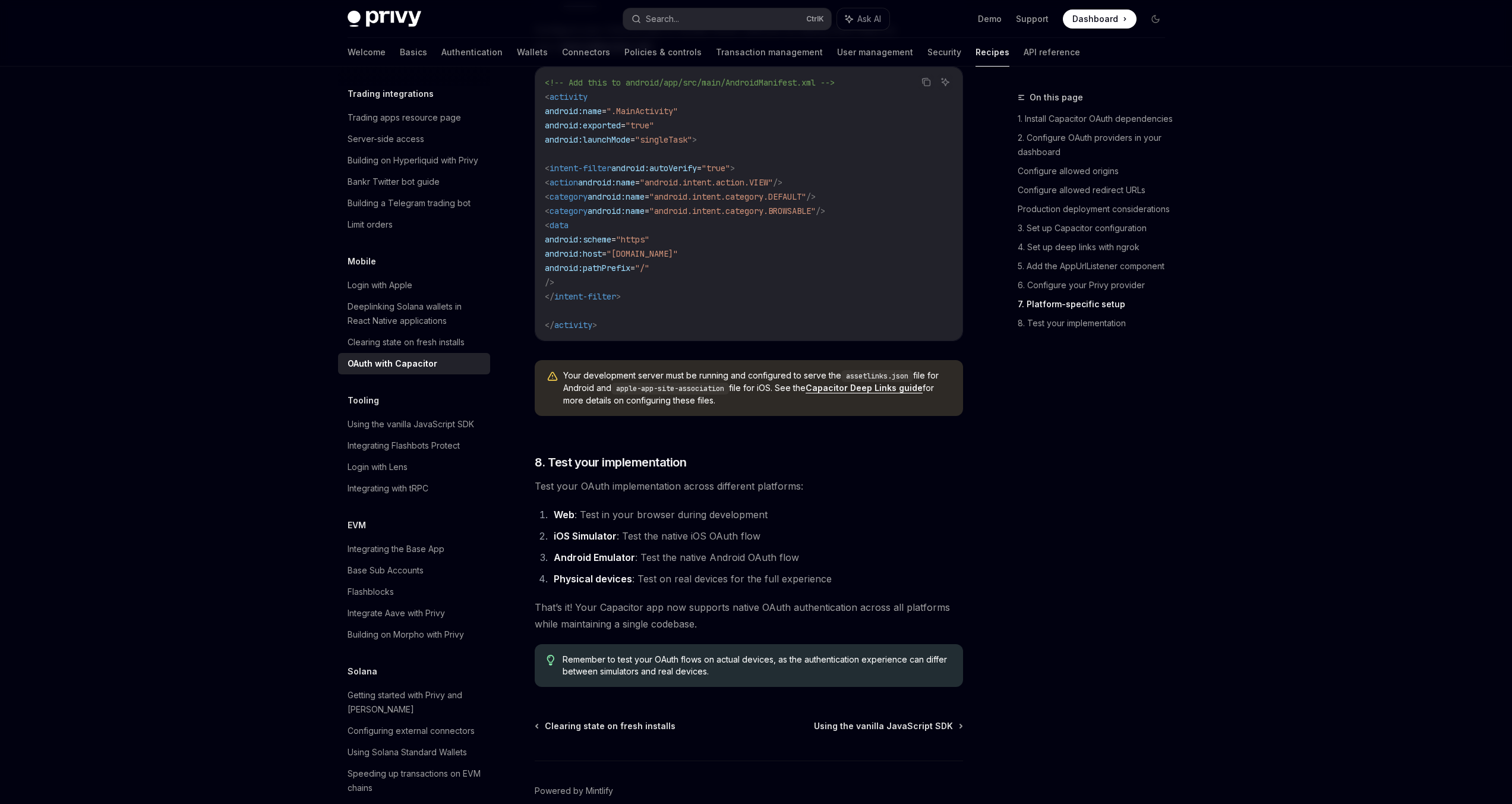
click at [695, 332] on code "<!-- Add this to android/app/src/main/AndroidManifest.xml --> < activity androi…" at bounding box center [749, 204] width 408 height 257
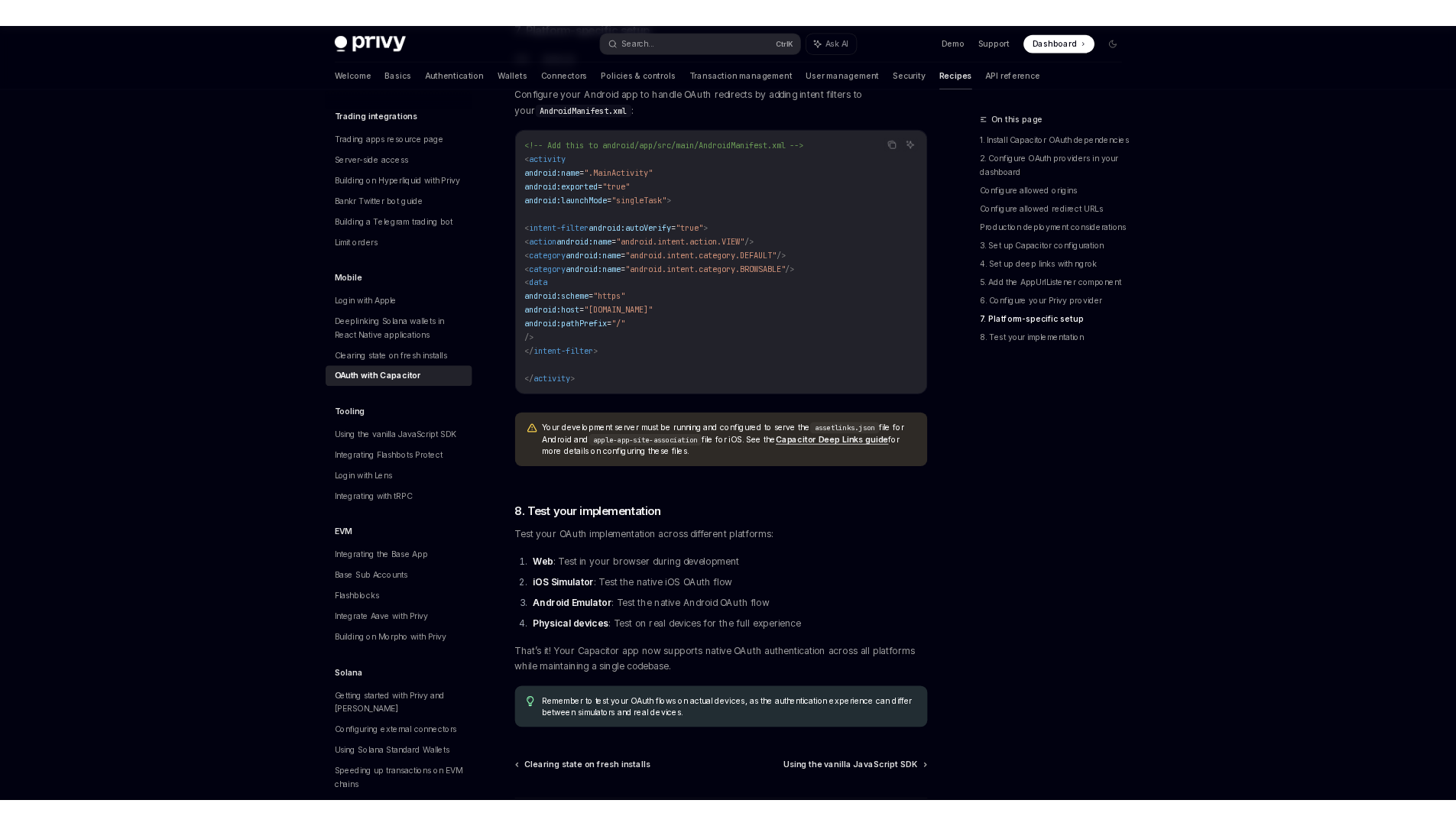
scroll to position [4020, 0]
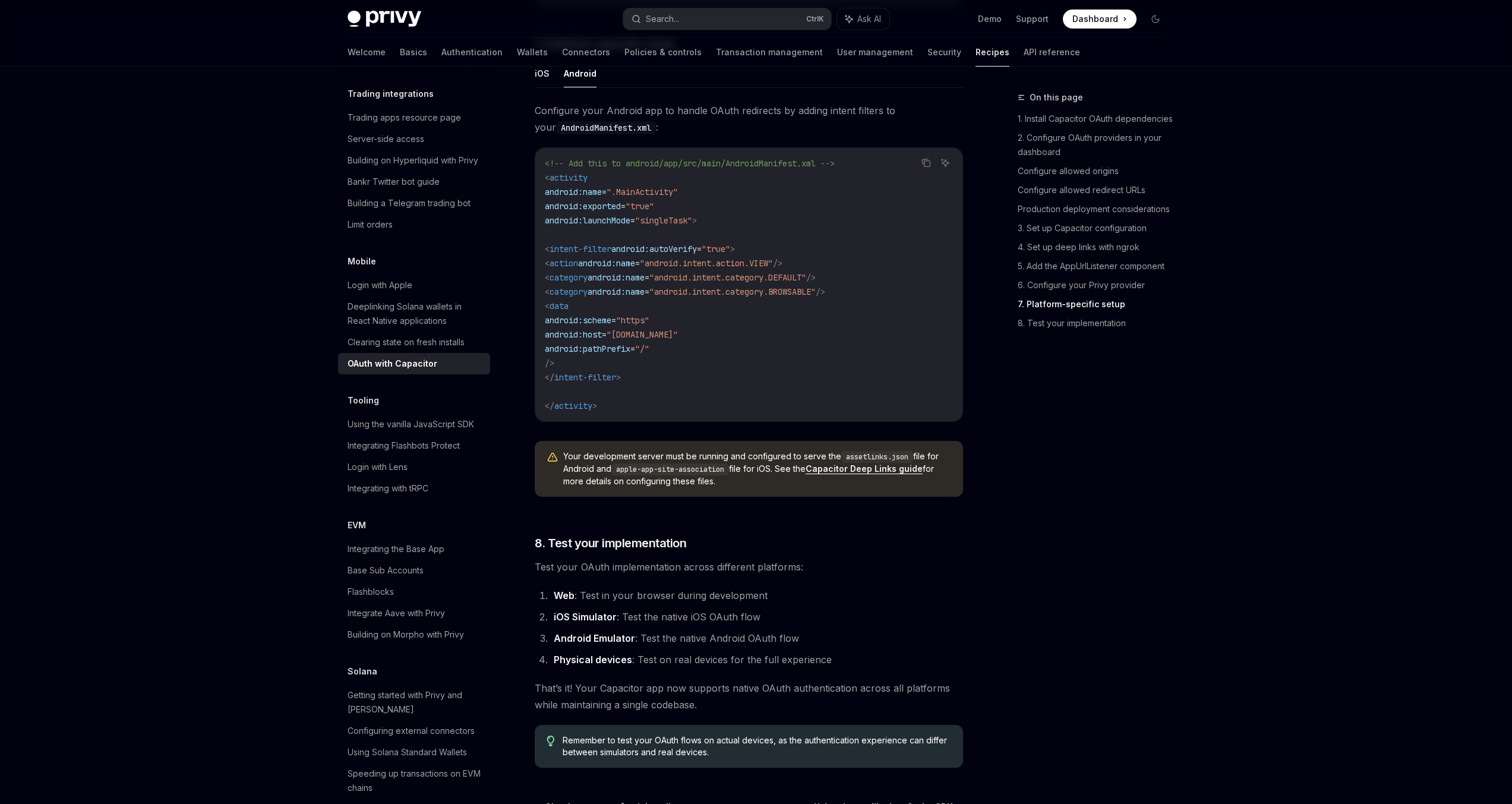
click at [573, 183] on span "activity" at bounding box center [568, 177] width 38 height 11
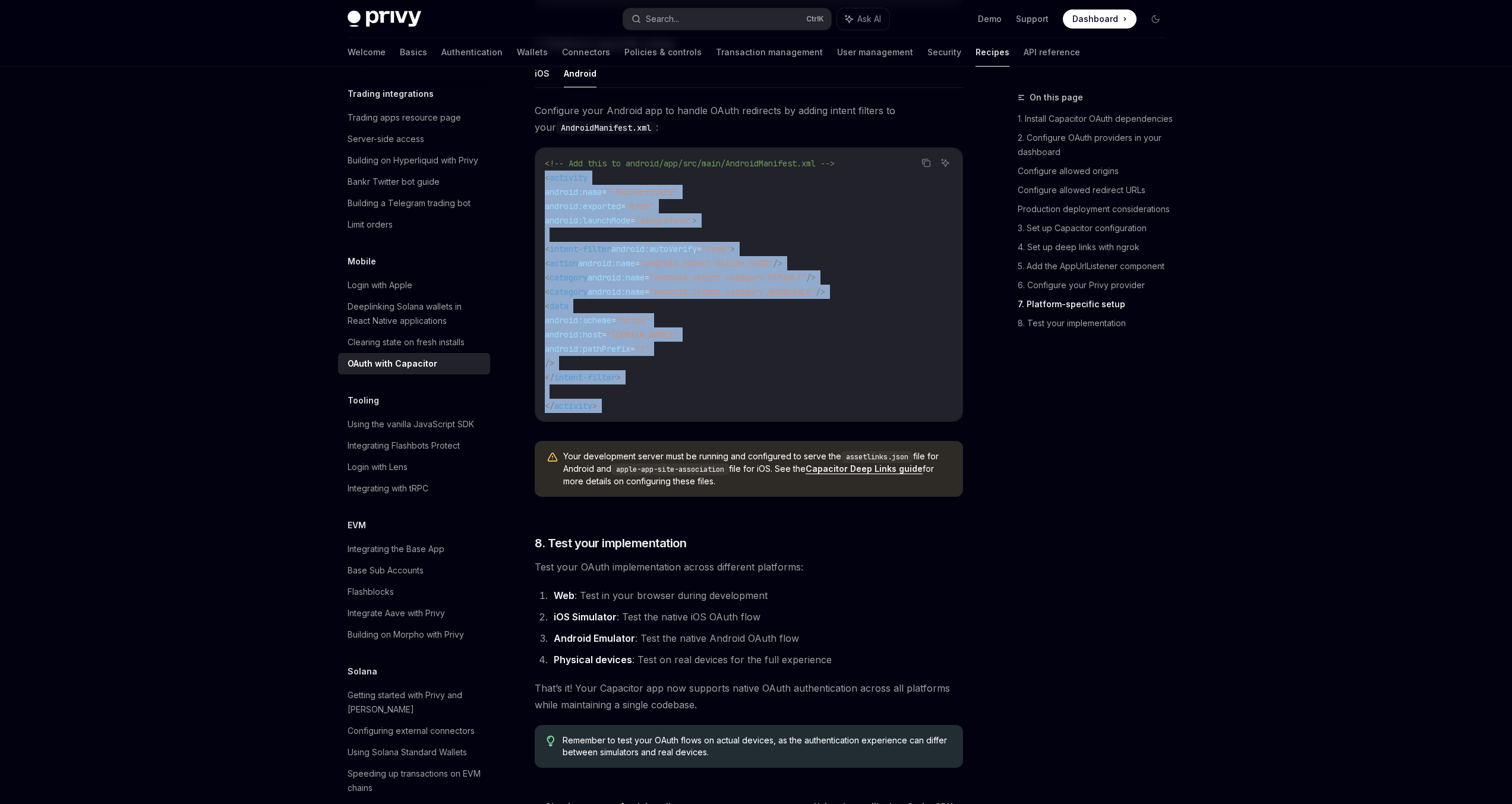
drag, startPoint x: 573, startPoint y: 194, endPoint x: 599, endPoint y: 420, distance: 227.5
click at [599, 413] on code "<!-- Add this to android/app/src/main/AndroidManifest.xml --> < activity androi…" at bounding box center [749, 285] width 408 height 257
copy div "< activity android:name = ".MainActivity" android:exported = "true" android:lau…"
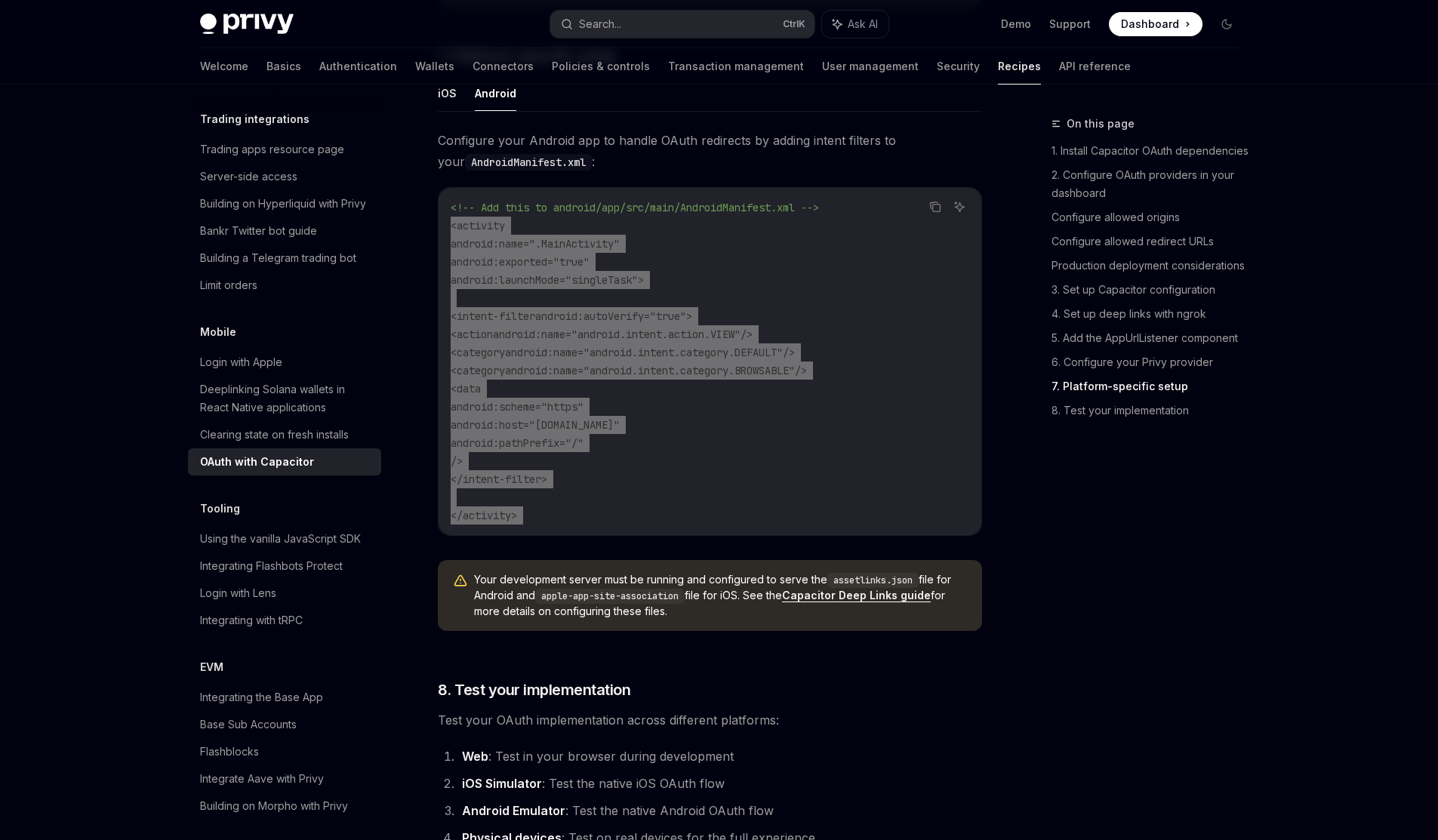
type textarea "*"
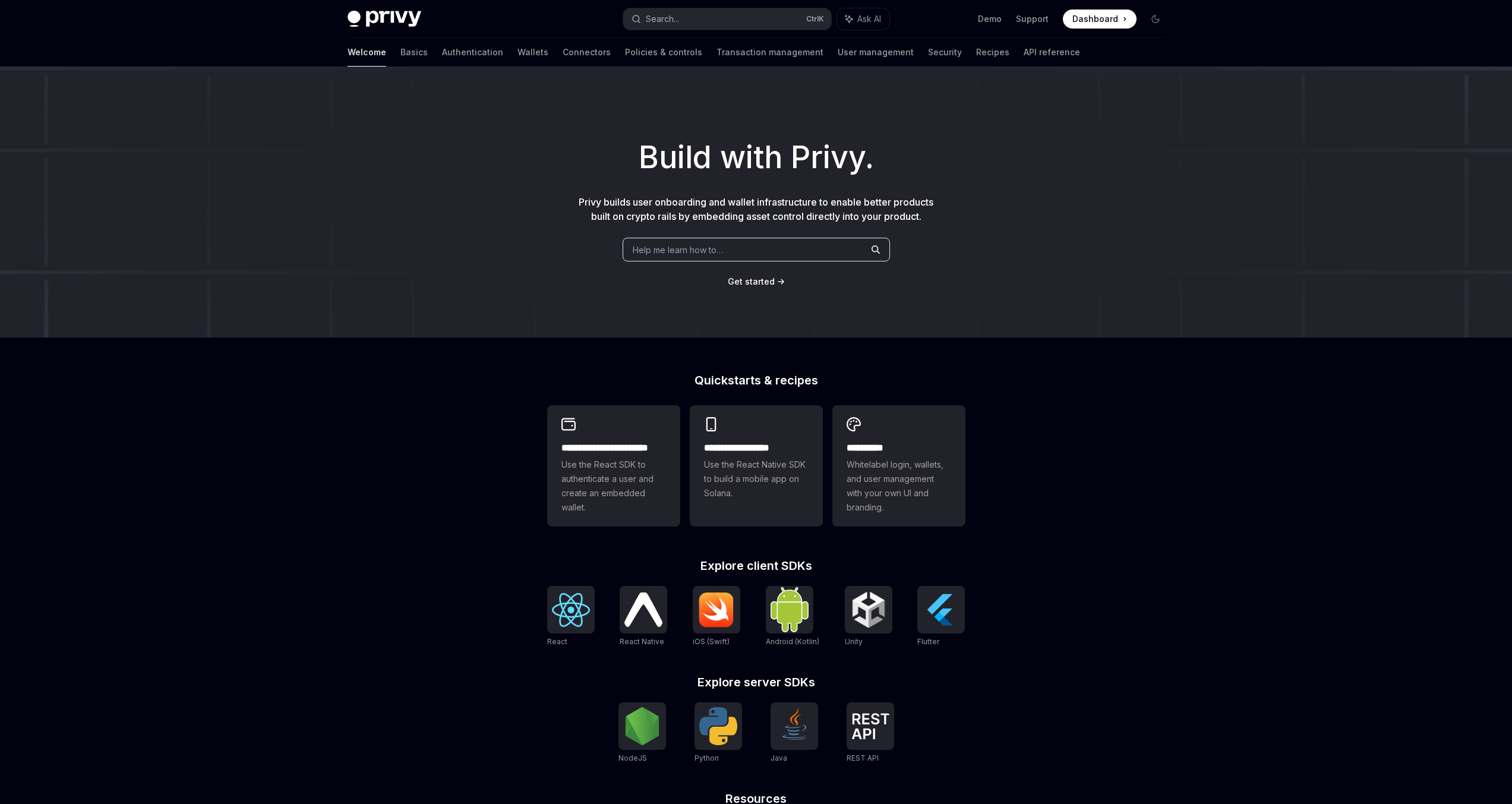
click at [1093, 22] on span "Dashboard" at bounding box center [1096, 19] width 46 height 12
